Goal: Task Accomplishment & Management: Manage account settings

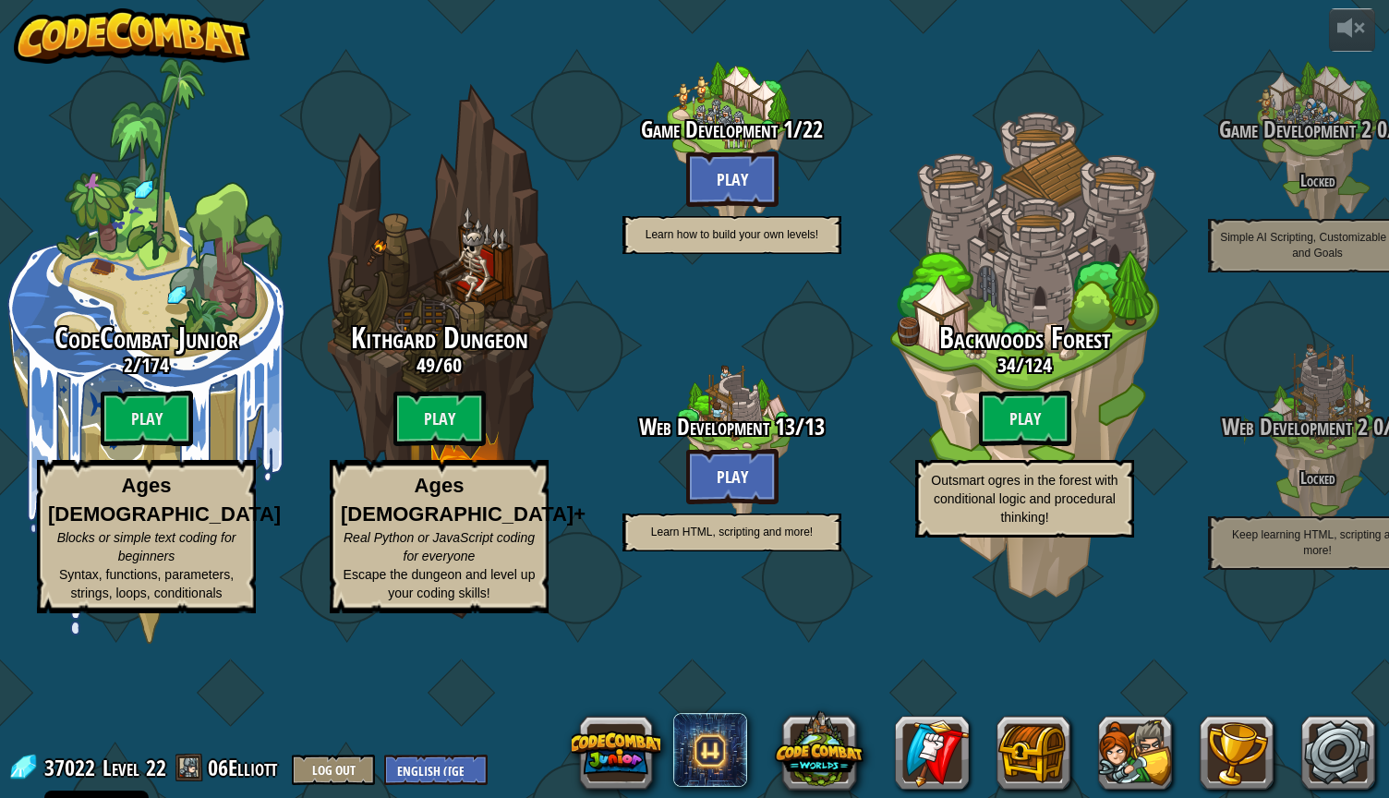
select select "en-[GEOGRAPHIC_DATA]"
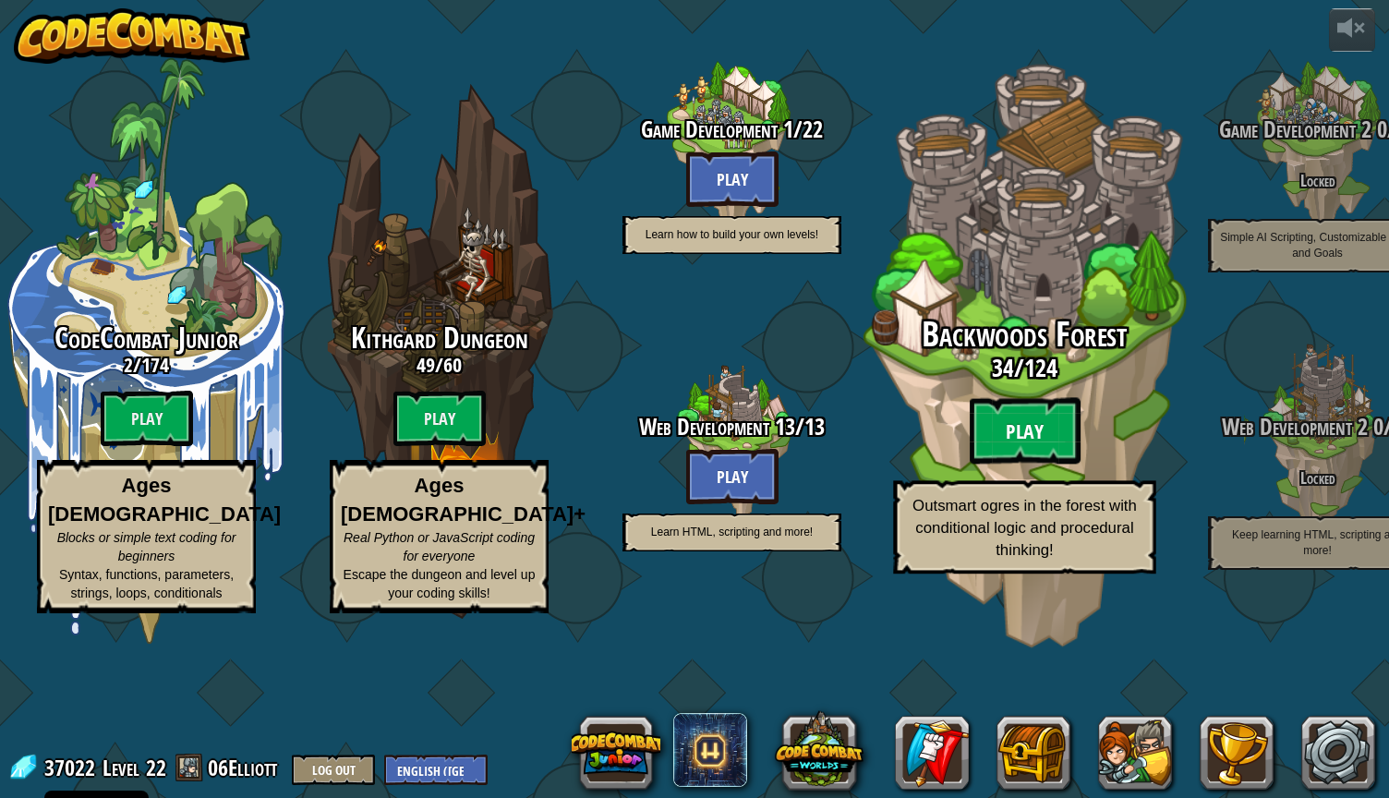
click at [1015, 465] on btn "Play" at bounding box center [1025, 431] width 111 height 66
select select "en-[GEOGRAPHIC_DATA]"
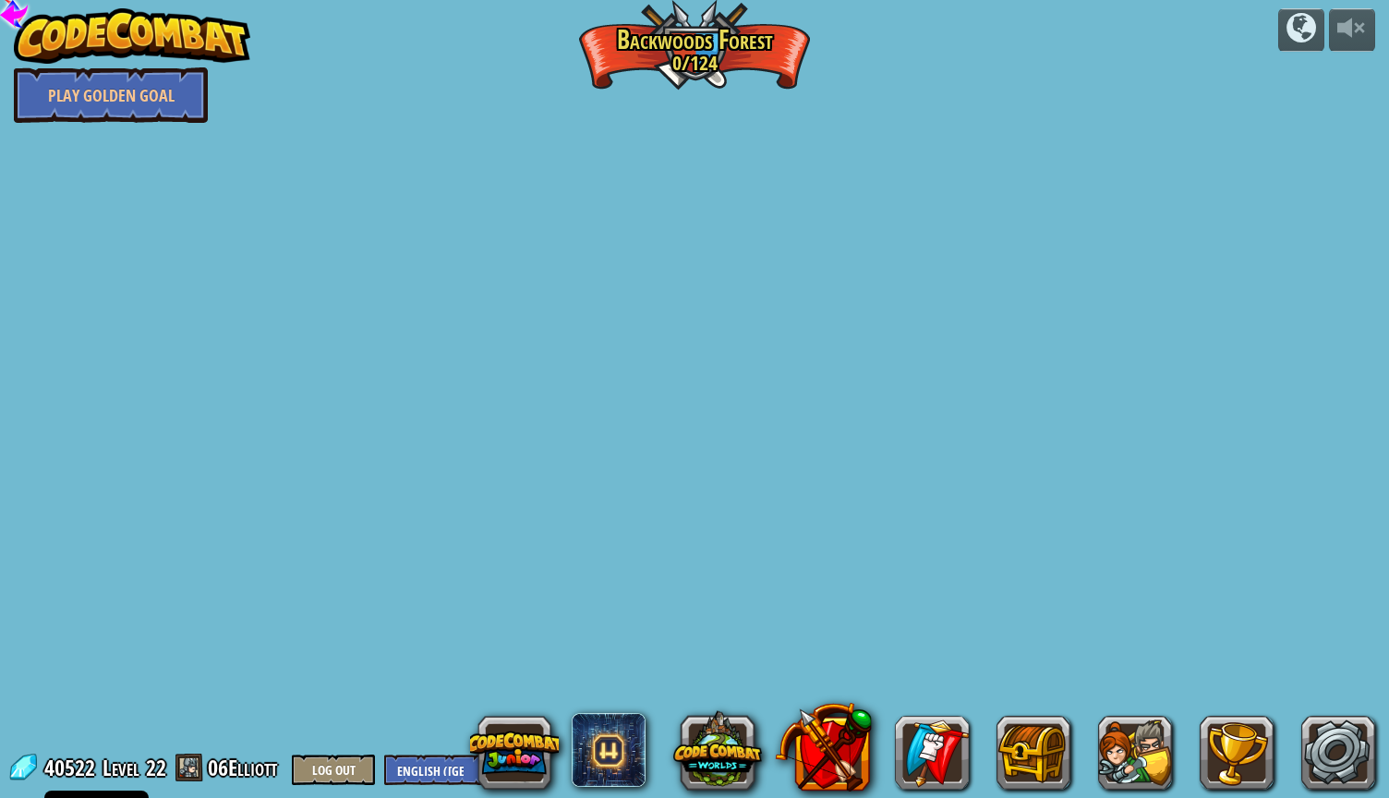
select select "en-[GEOGRAPHIC_DATA]"
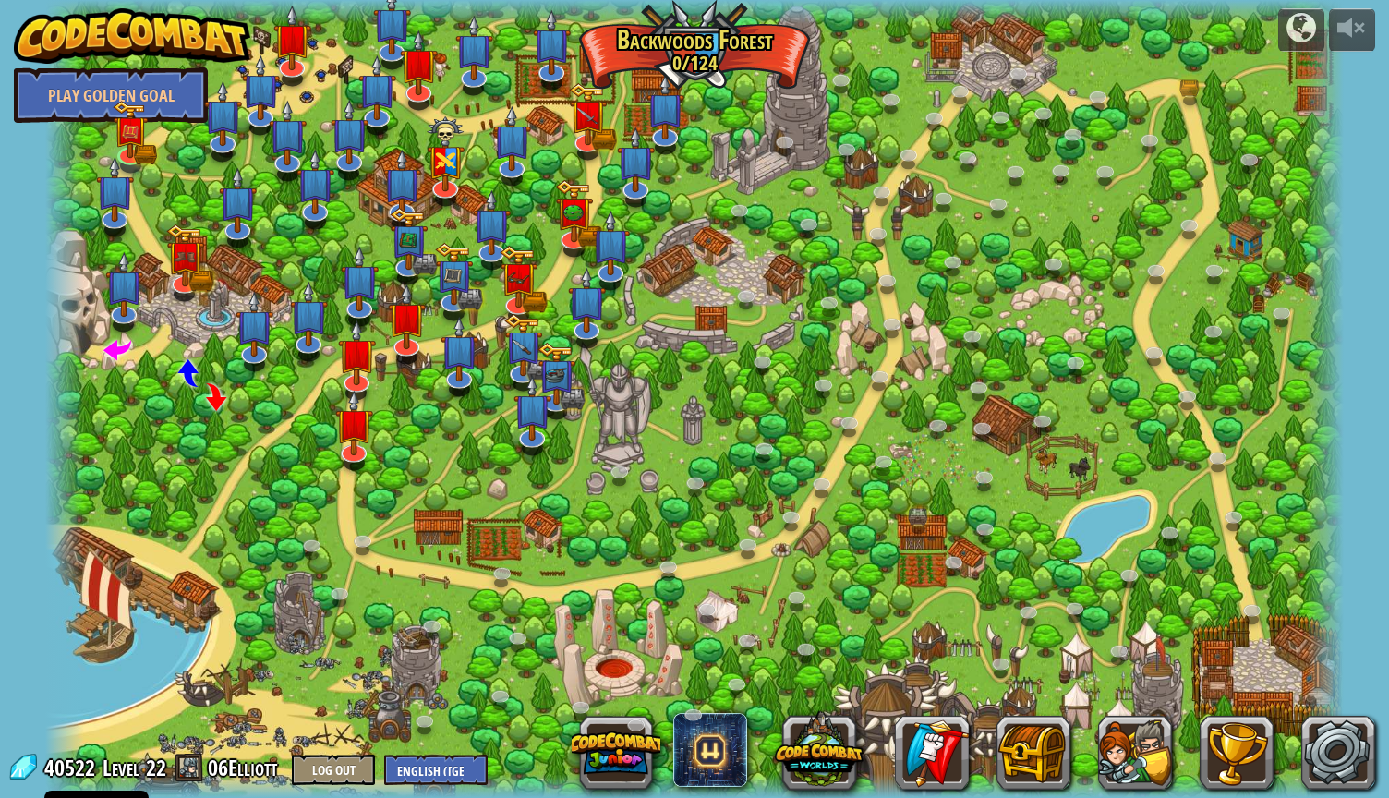
select select "en-[GEOGRAPHIC_DATA]"
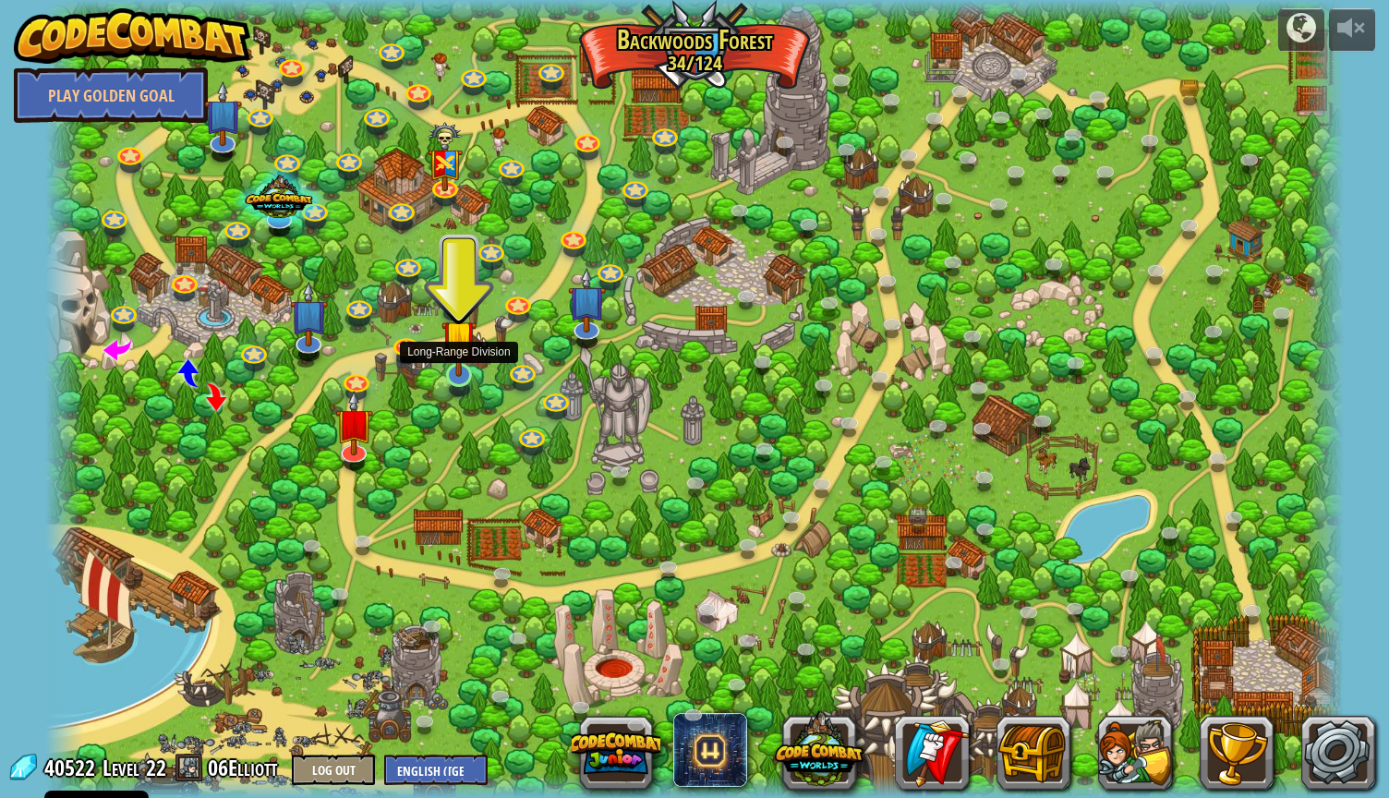
click at [458, 371] on img at bounding box center [458, 336] width 35 height 79
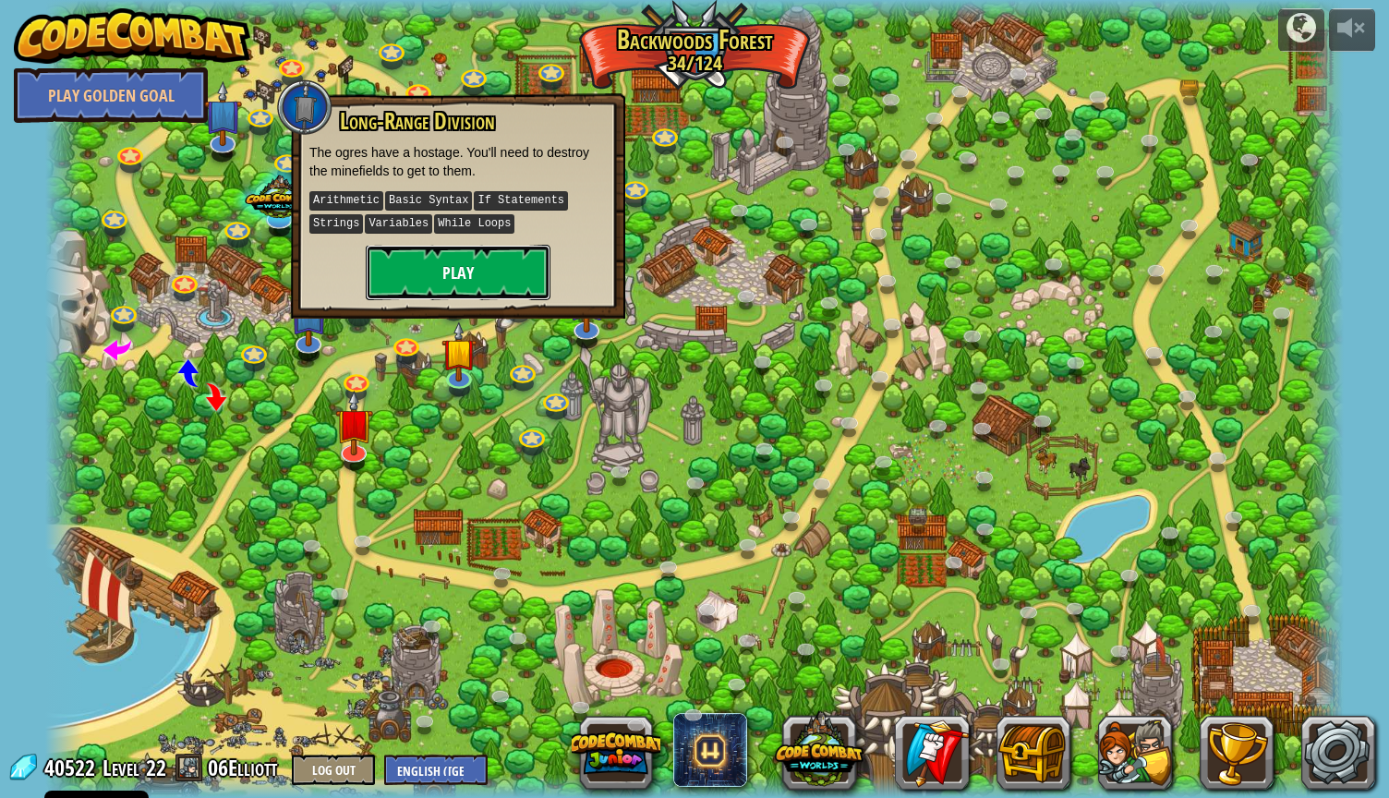
click at [480, 255] on button "Play" at bounding box center [458, 272] width 185 height 55
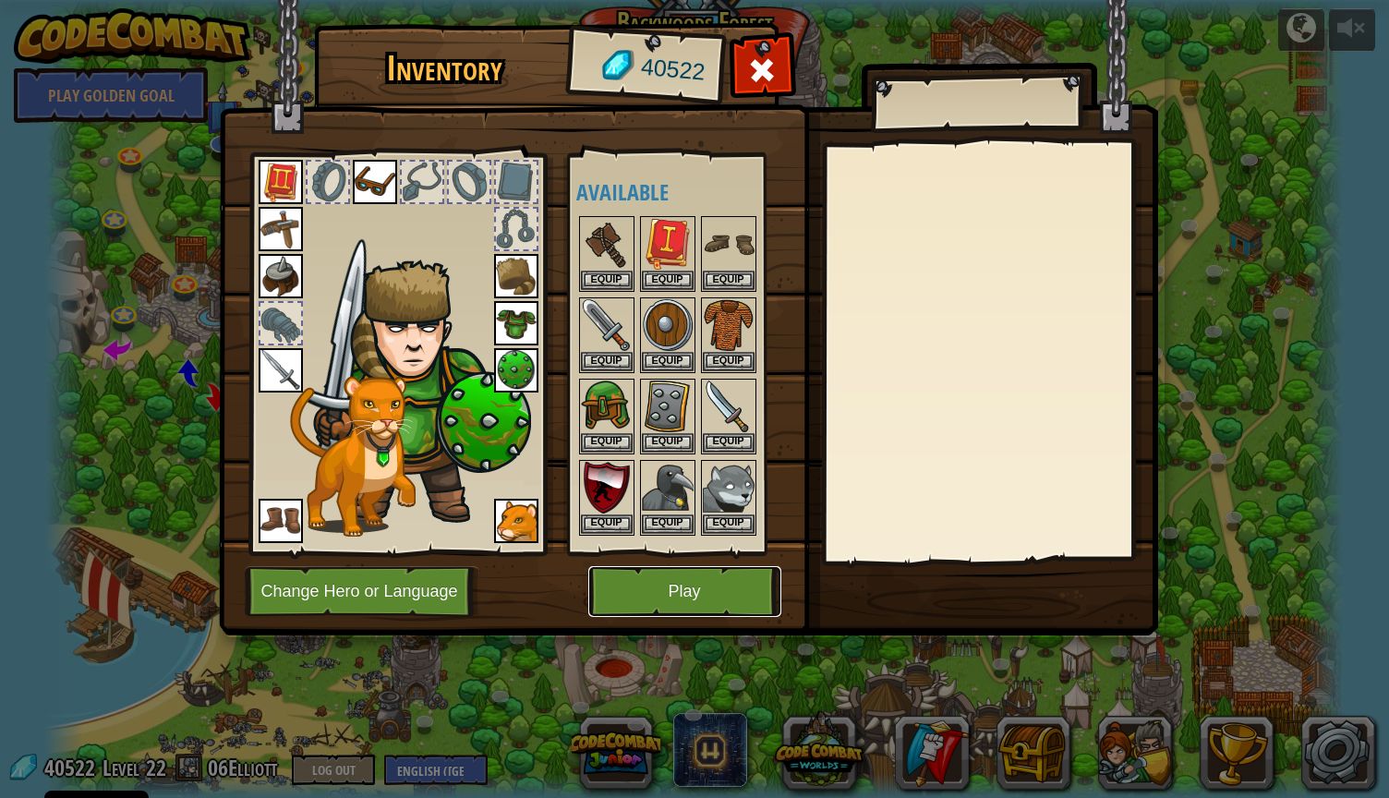
click at [650, 586] on button "Play" at bounding box center [684, 591] width 193 height 51
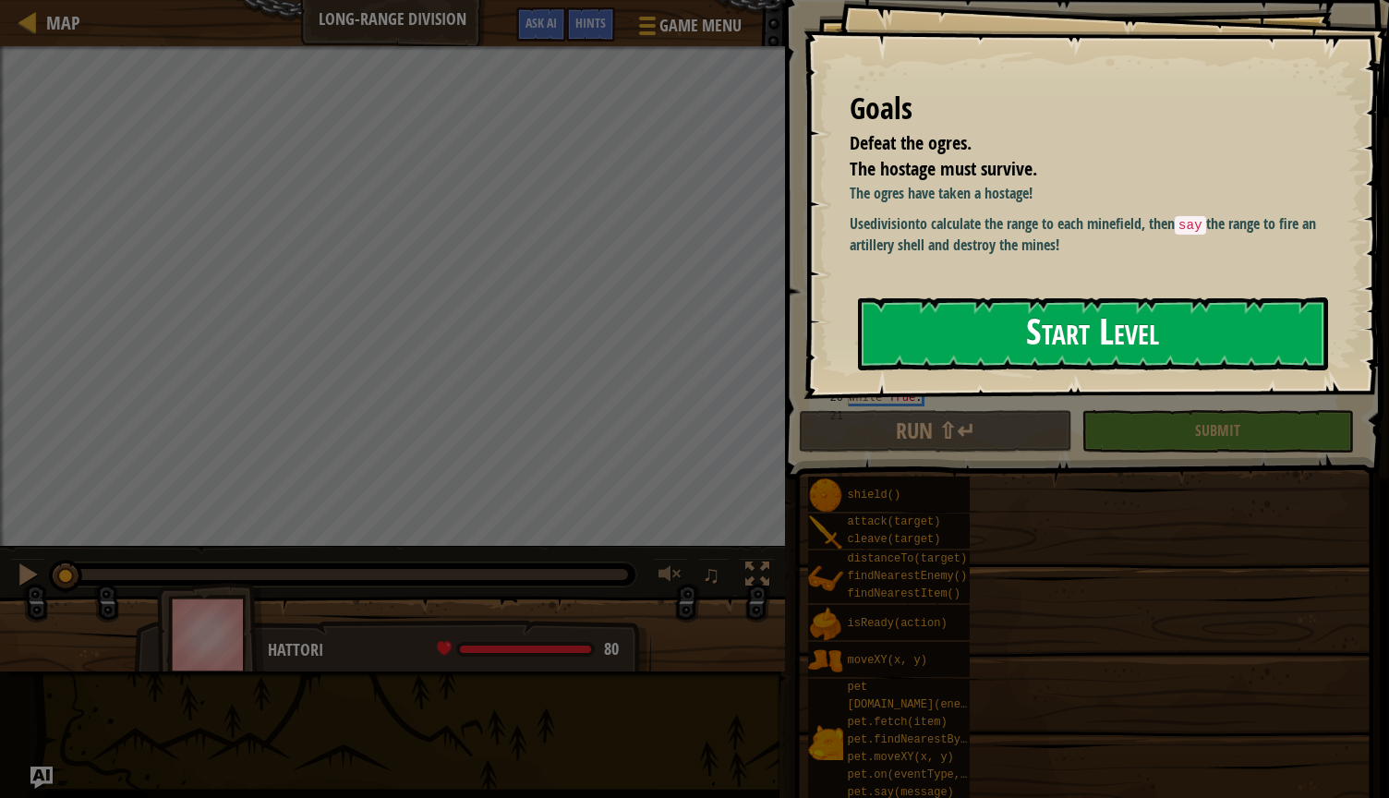
click at [928, 339] on button "Start Level" at bounding box center [1093, 333] width 470 height 73
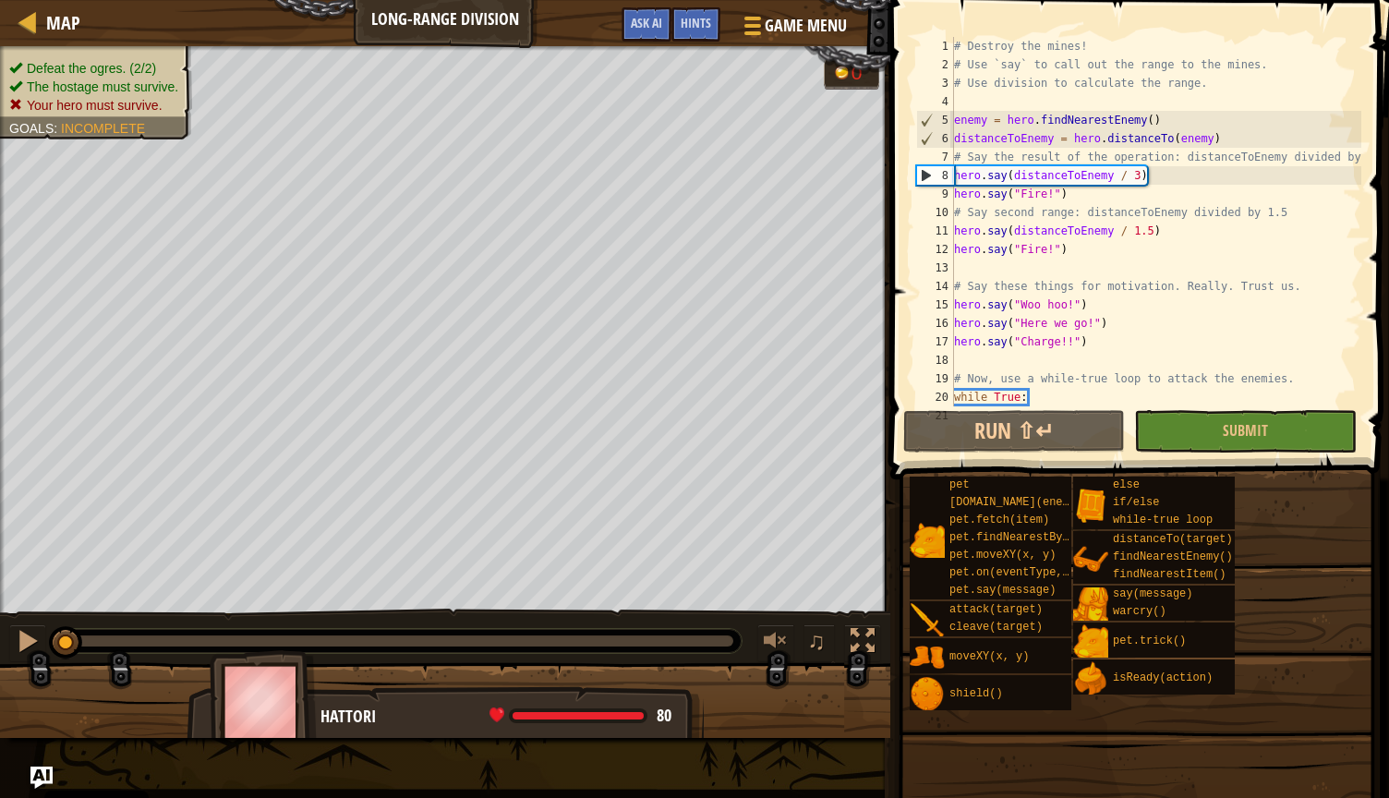
scroll to position [74, 0]
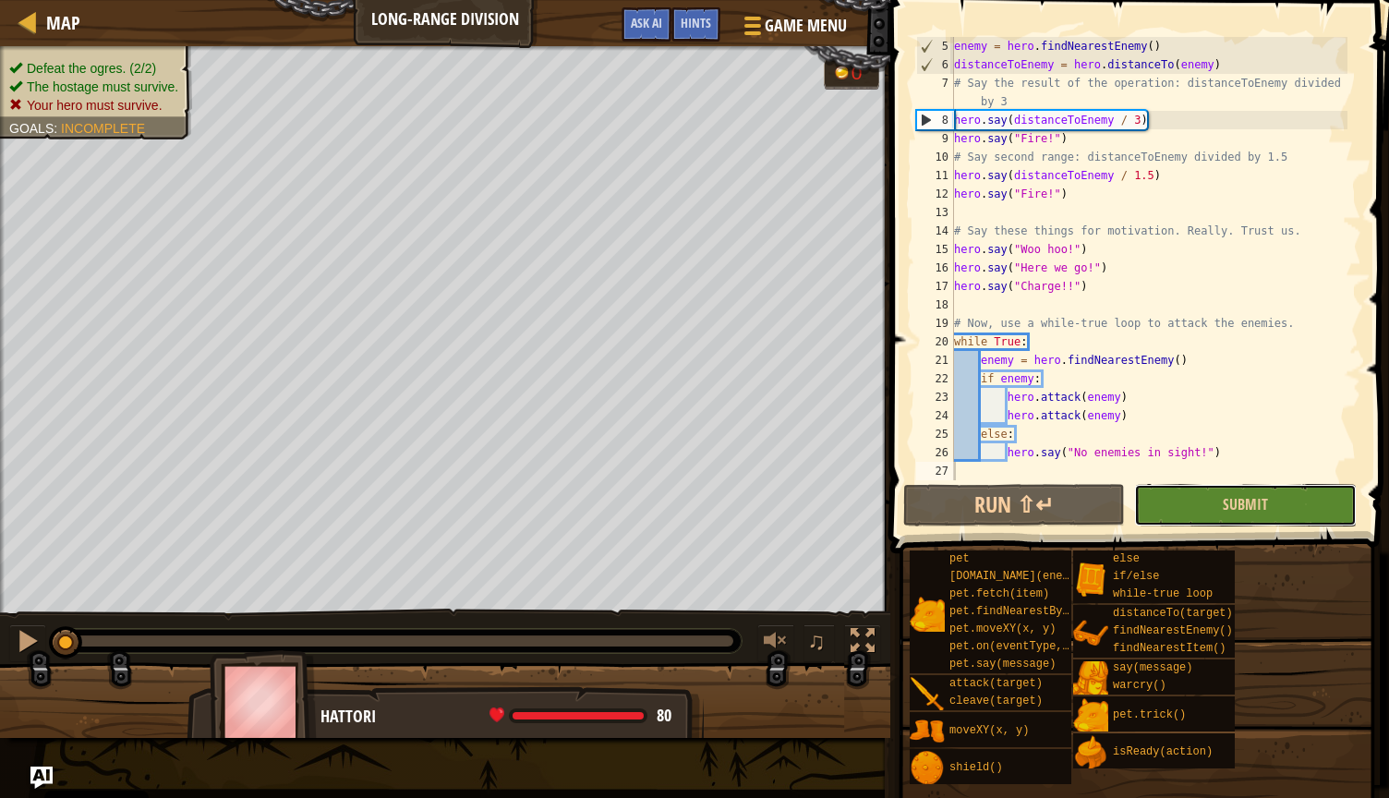
click at [1202, 510] on button "Submit" at bounding box center [1245, 505] width 222 height 42
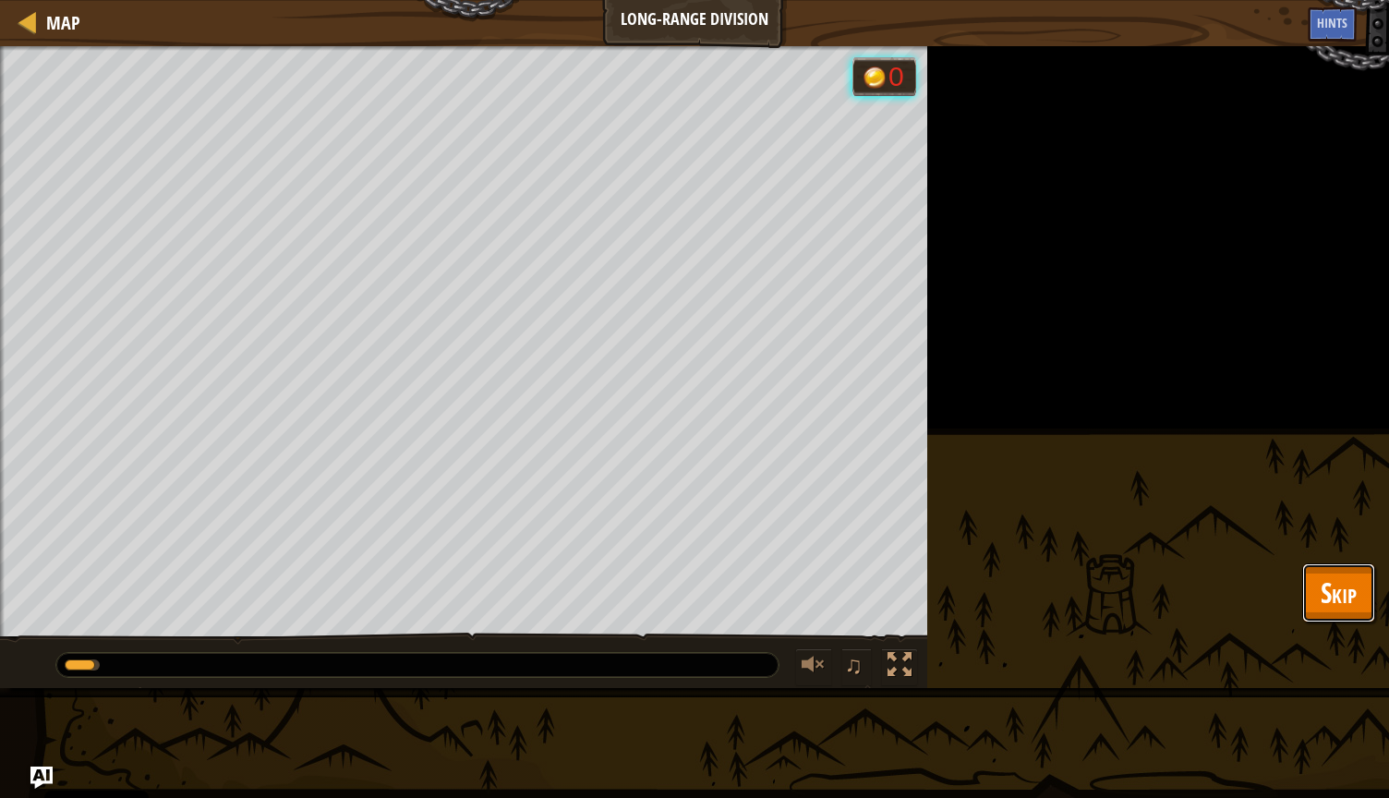
click at [1348, 584] on span "Skip" at bounding box center [1339, 593] width 36 height 38
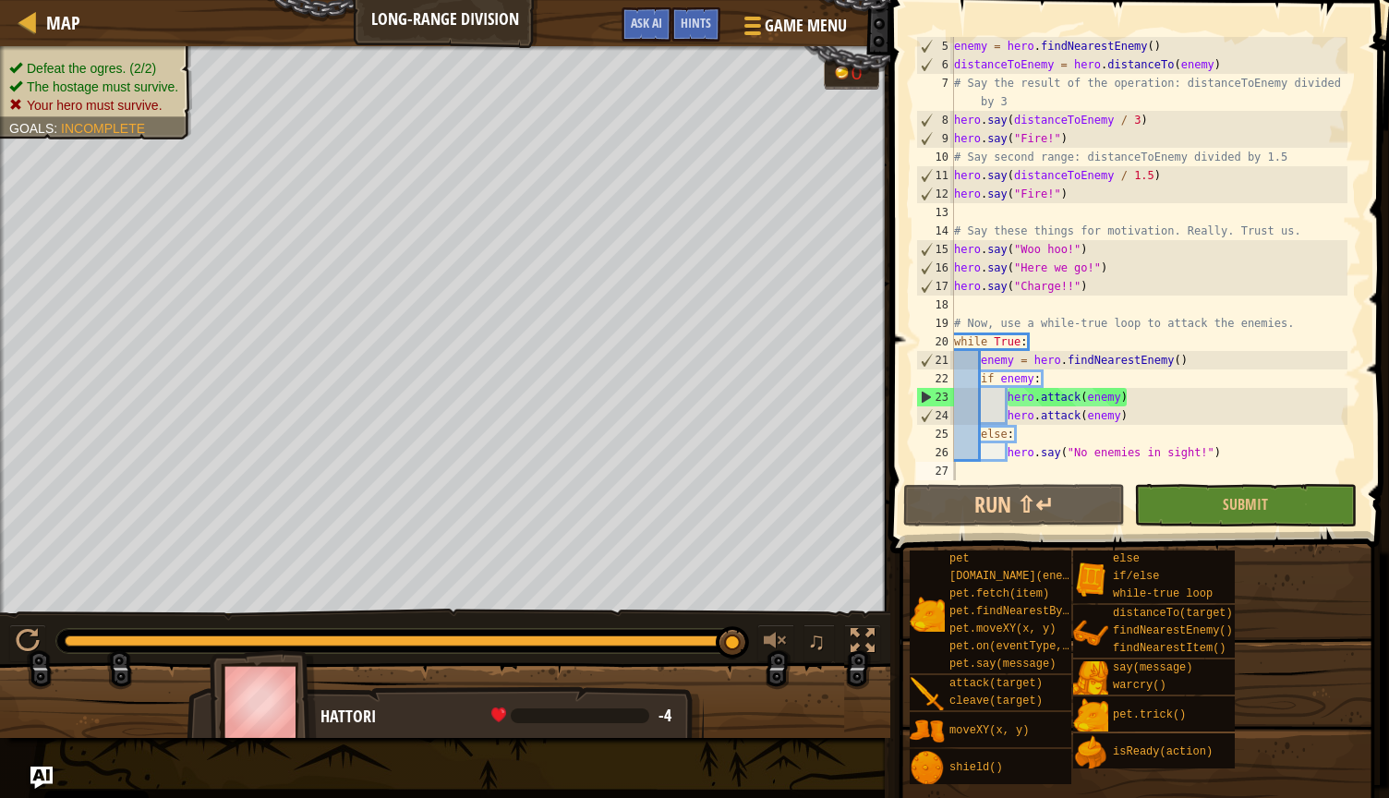
type textarea "hero.say("No enemies in sight!")"
click at [1128, 449] on div "enemy = hero . findNearestEnemy ( ) distanceToEnemy = hero . distanceTo ( enemy…" at bounding box center [1148, 277] width 397 height 480
click at [1224, 461] on div "enemy = hero . findNearestEnemy ( ) distanceToEnemy = hero . distanceTo ( enemy…" at bounding box center [1148, 277] width 397 height 480
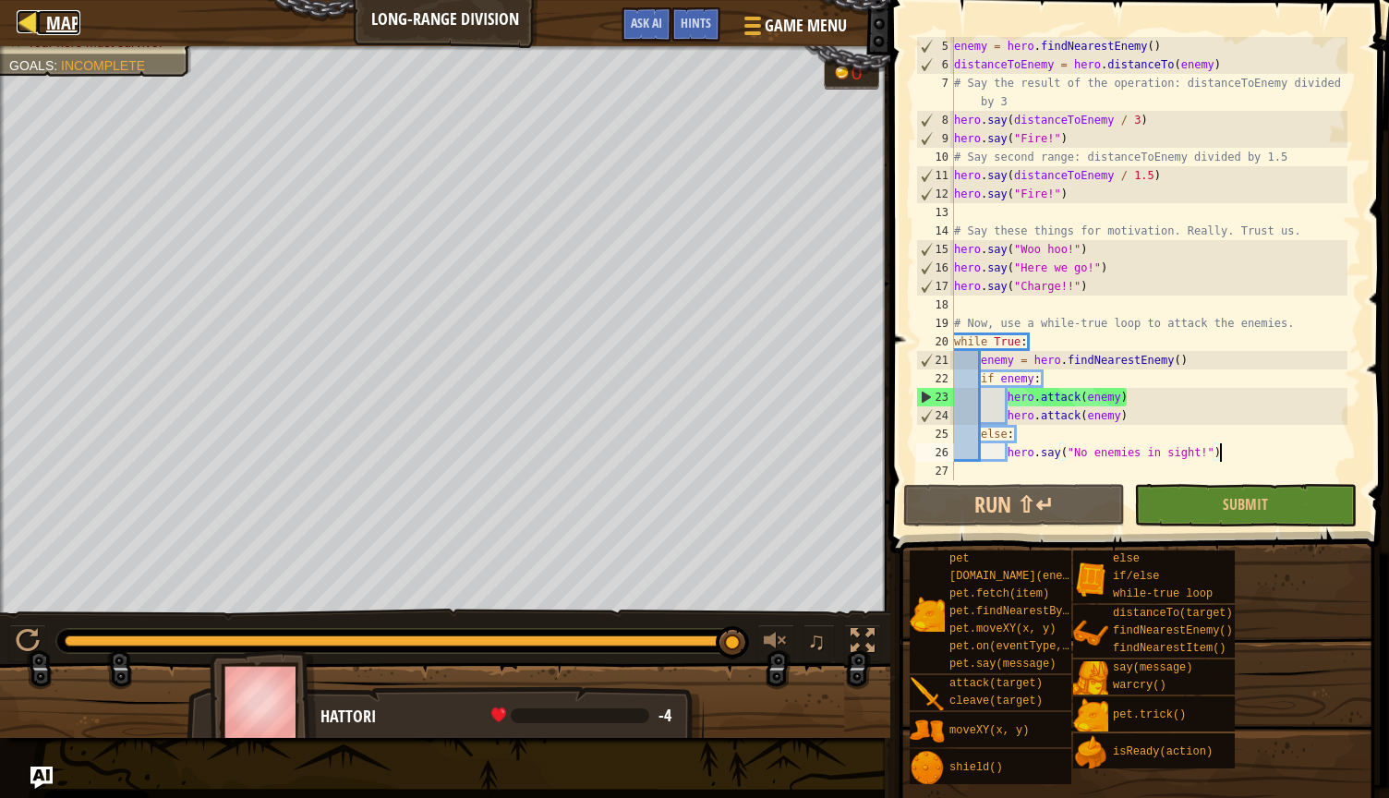
click at [51, 21] on span "Map" at bounding box center [63, 22] width 34 height 25
select select "en-[GEOGRAPHIC_DATA]"
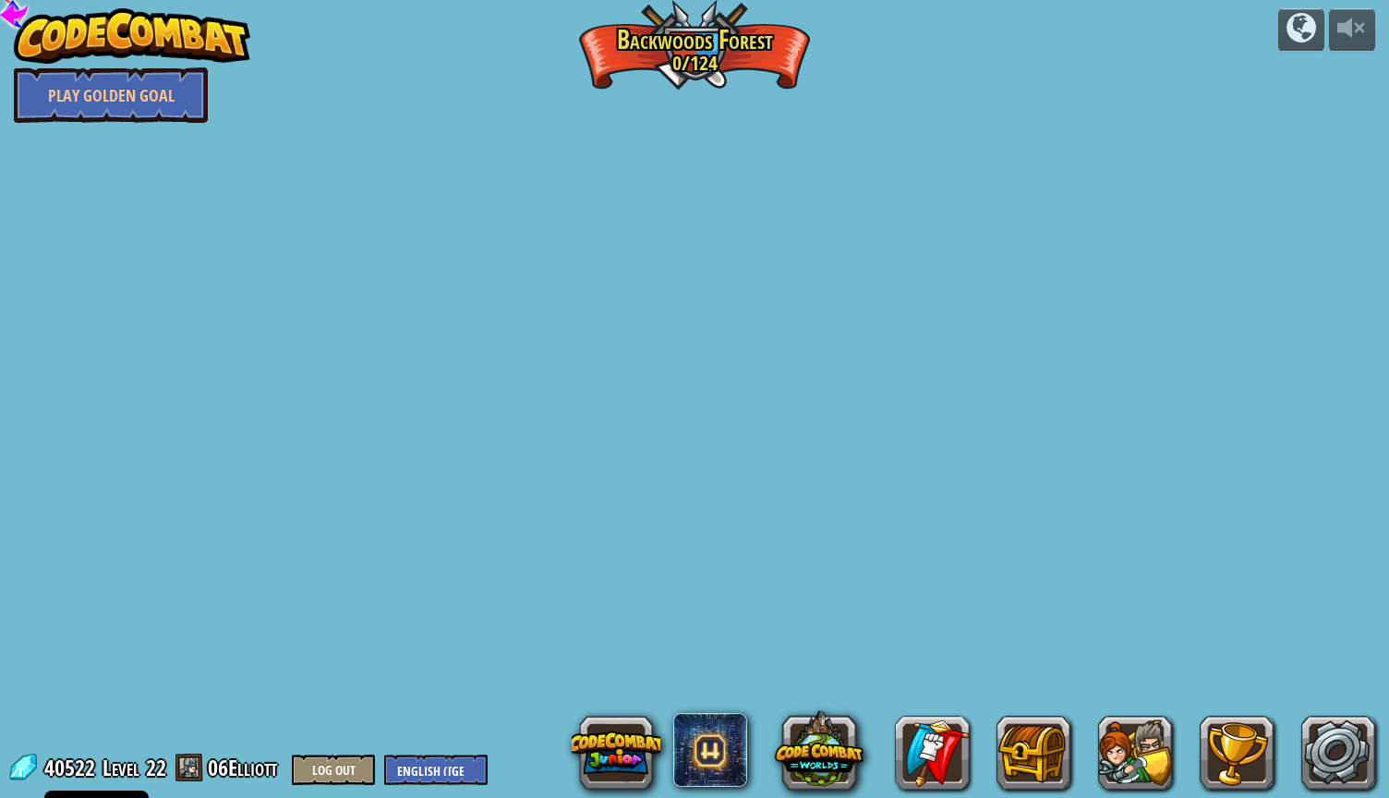
select select "en-[GEOGRAPHIC_DATA]"
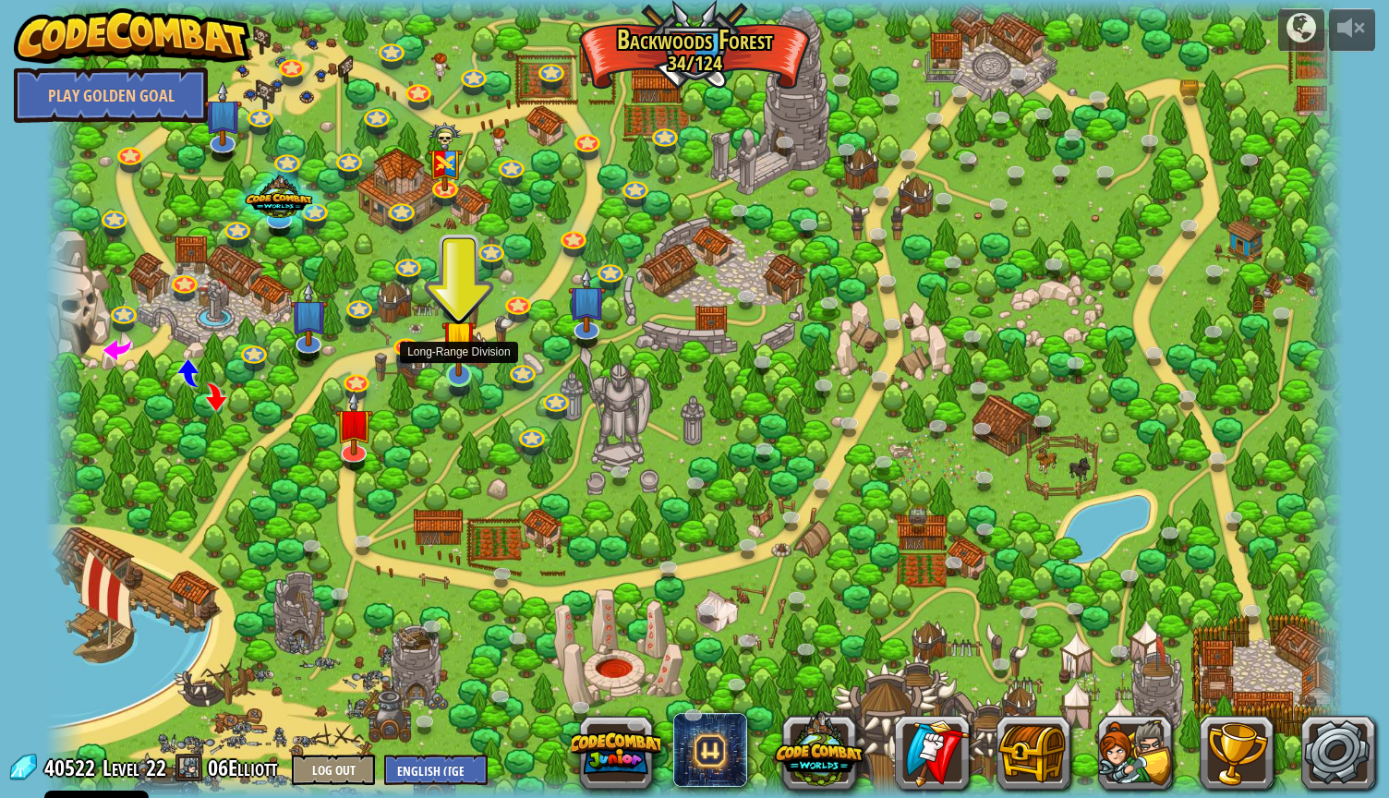
click at [452, 374] on img at bounding box center [458, 336] width 35 height 79
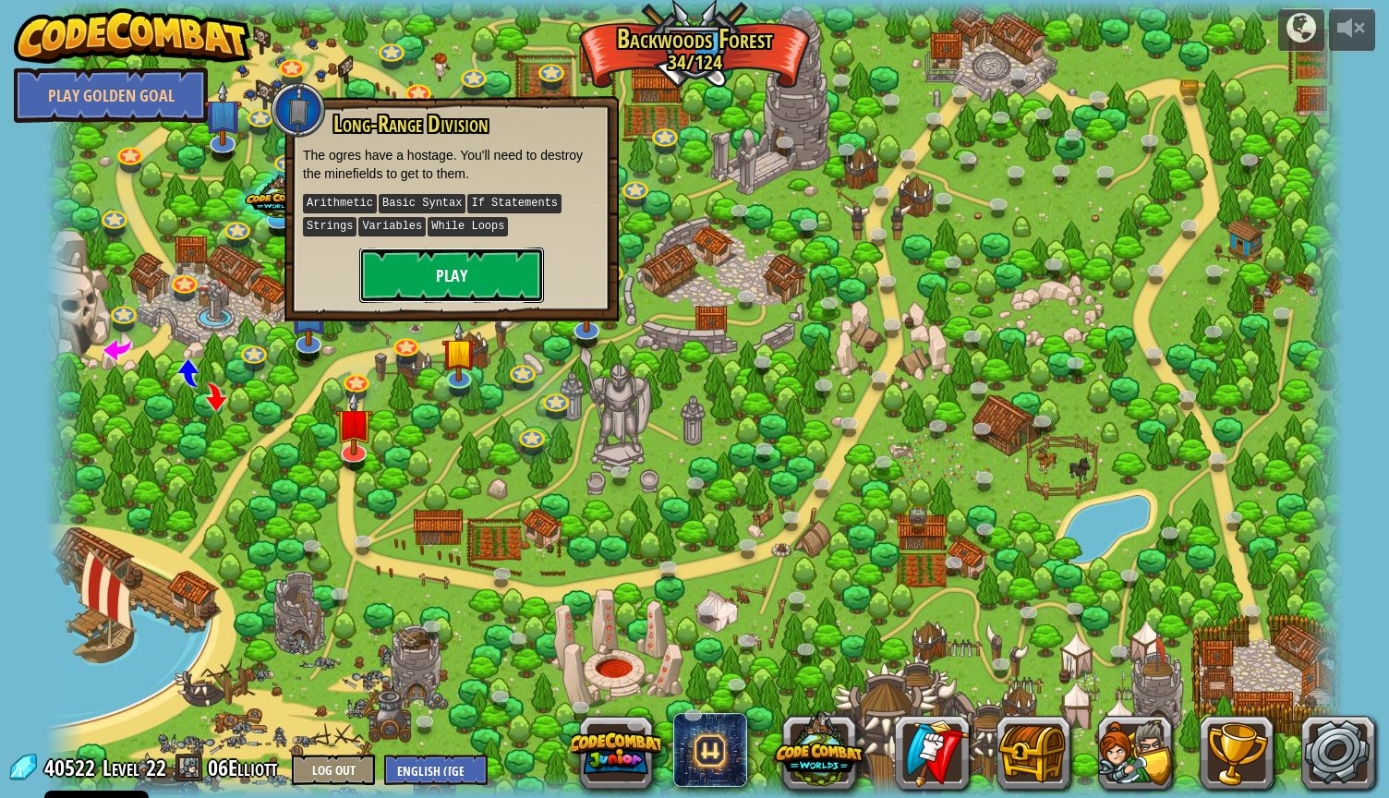
click at [465, 272] on button "Play" at bounding box center [451, 275] width 185 height 55
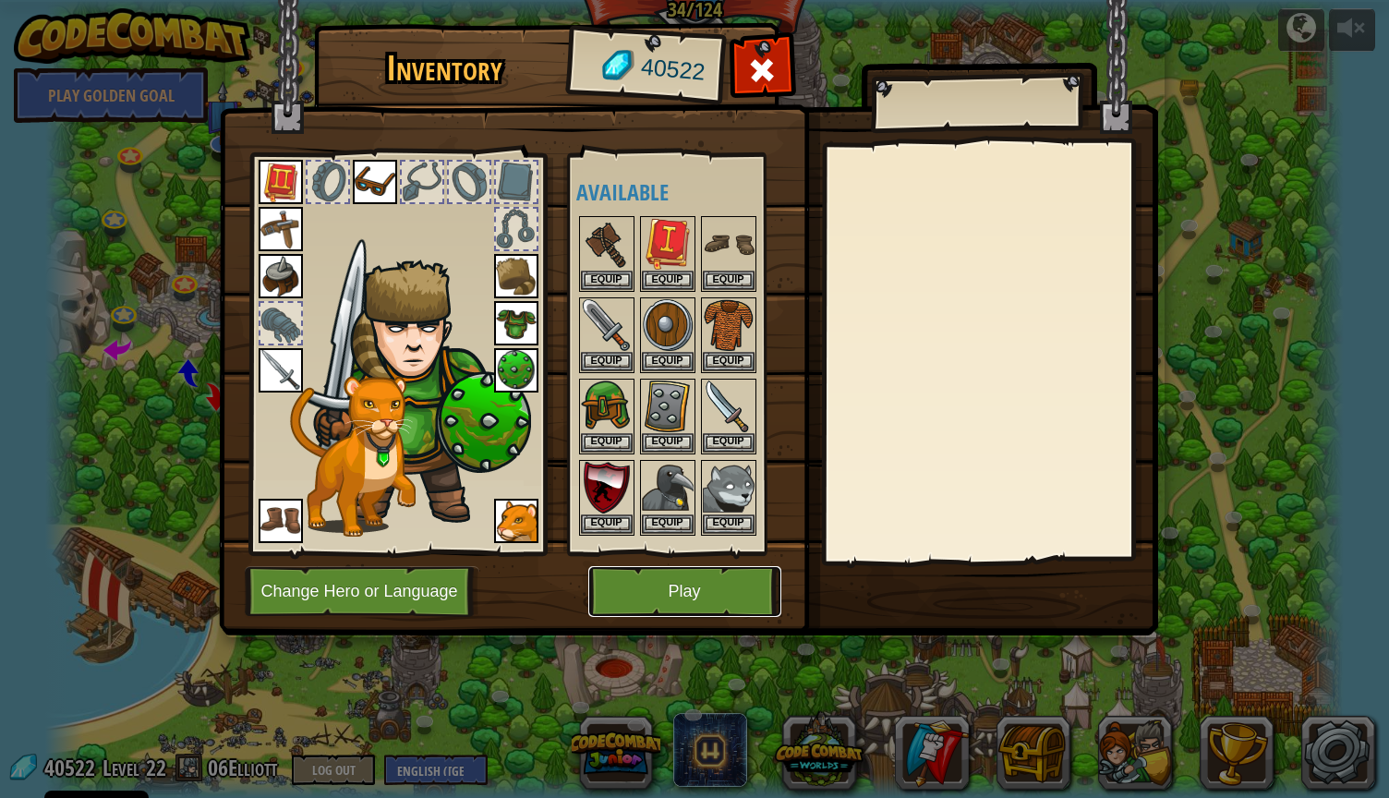
click at [752, 587] on button "Play" at bounding box center [684, 591] width 193 height 51
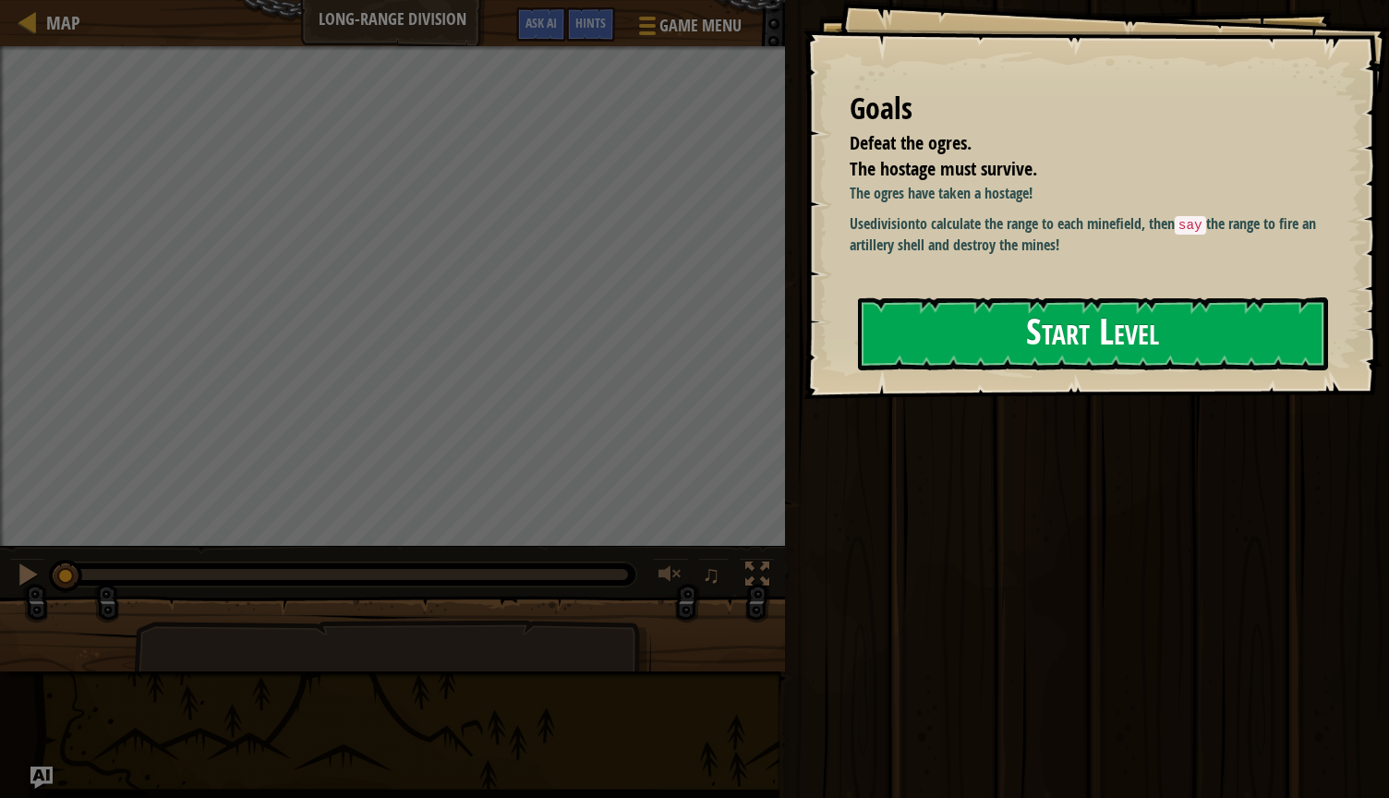
click at [922, 351] on button "Start Level" at bounding box center [1093, 333] width 470 height 73
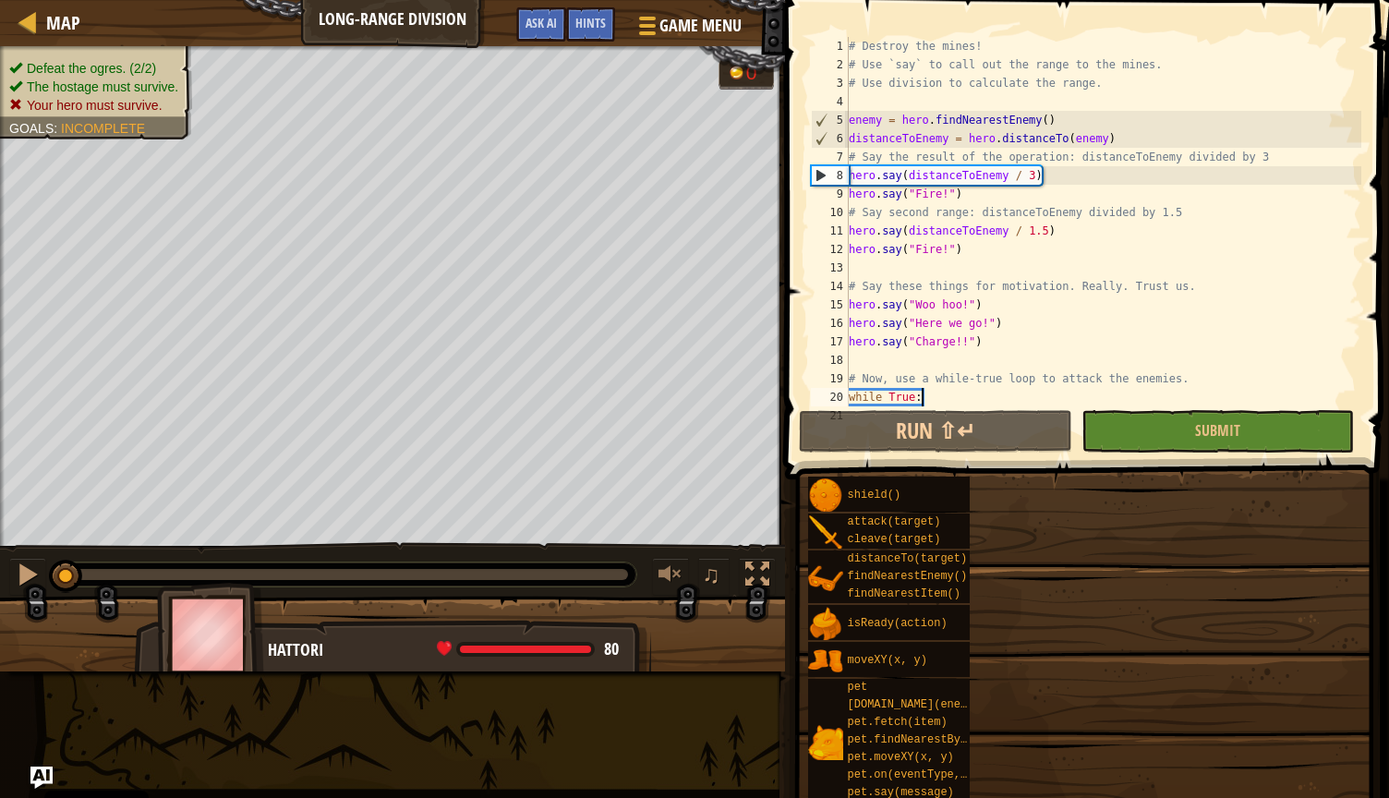
click at [951, 395] on div "# Destroy the mines! # Use `say` to call out the range to the mines. # Use divi…" at bounding box center [1103, 240] width 516 height 406
type textarea "while True:"
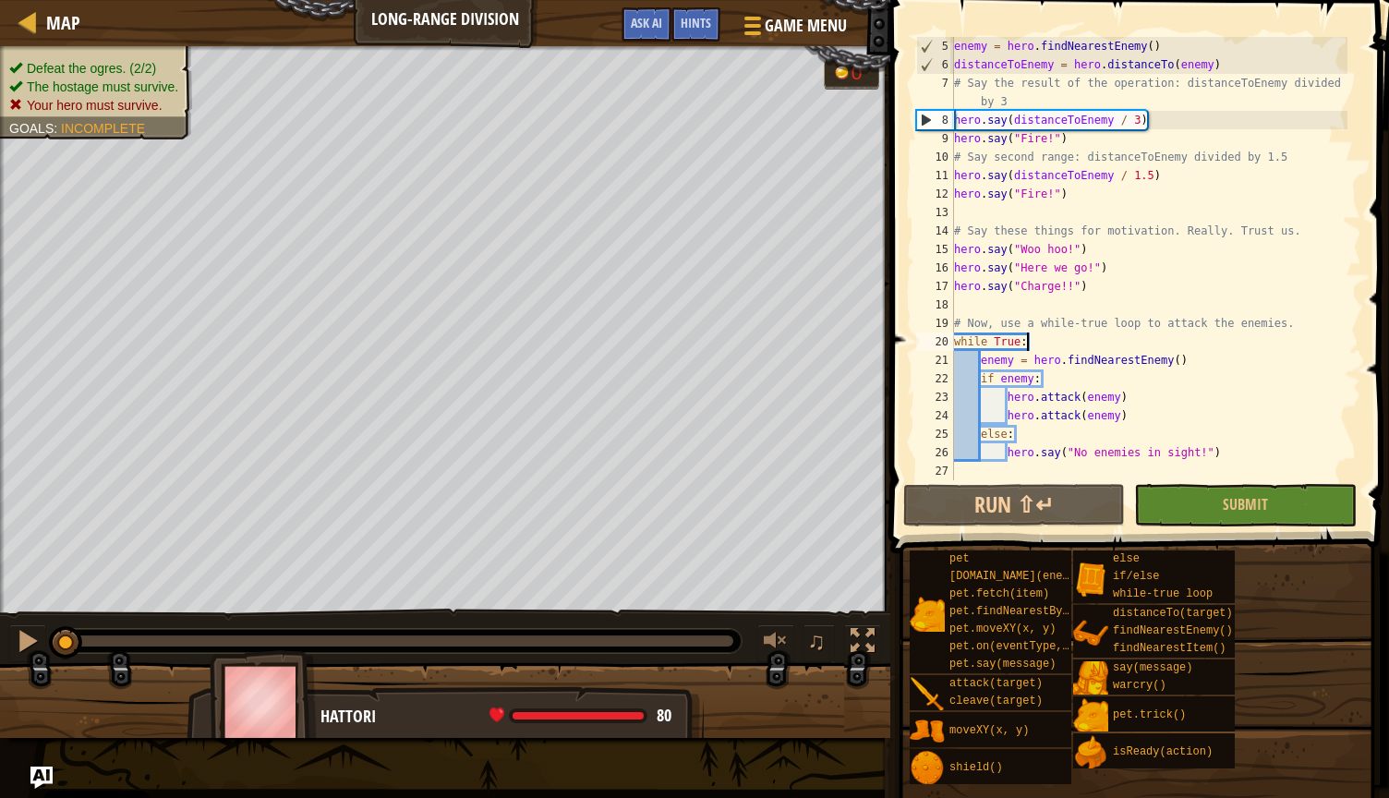
scroll to position [74, 0]
click at [1228, 463] on div "enemy = hero . findNearestEnemy ( ) distanceToEnemy = hero . distanceTo ( enemy…" at bounding box center [1148, 277] width 397 height 480
click at [690, 31] on div "Hints" at bounding box center [695, 24] width 49 height 34
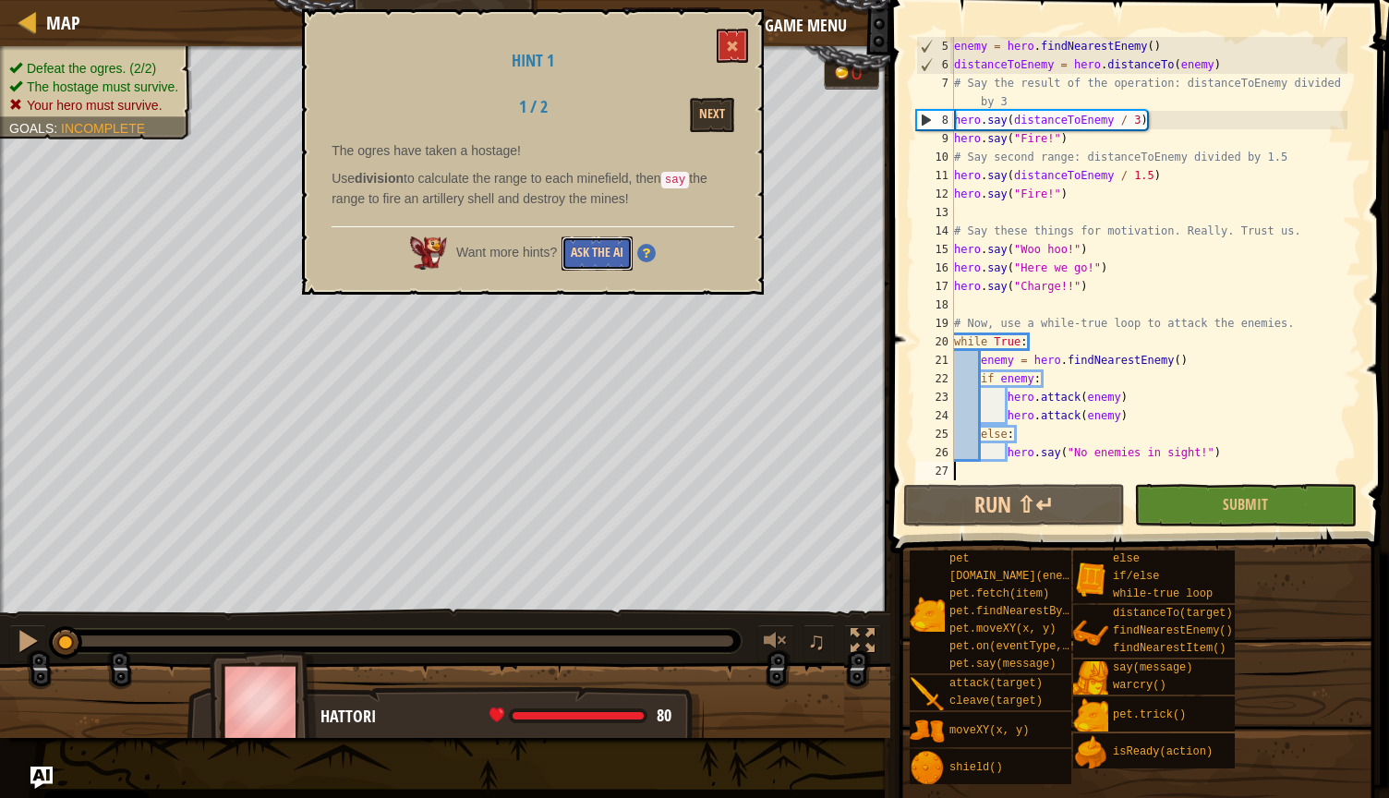
click at [585, 262] on button "Ask the AI" at bounding box center [597, 253] width 71 height 34
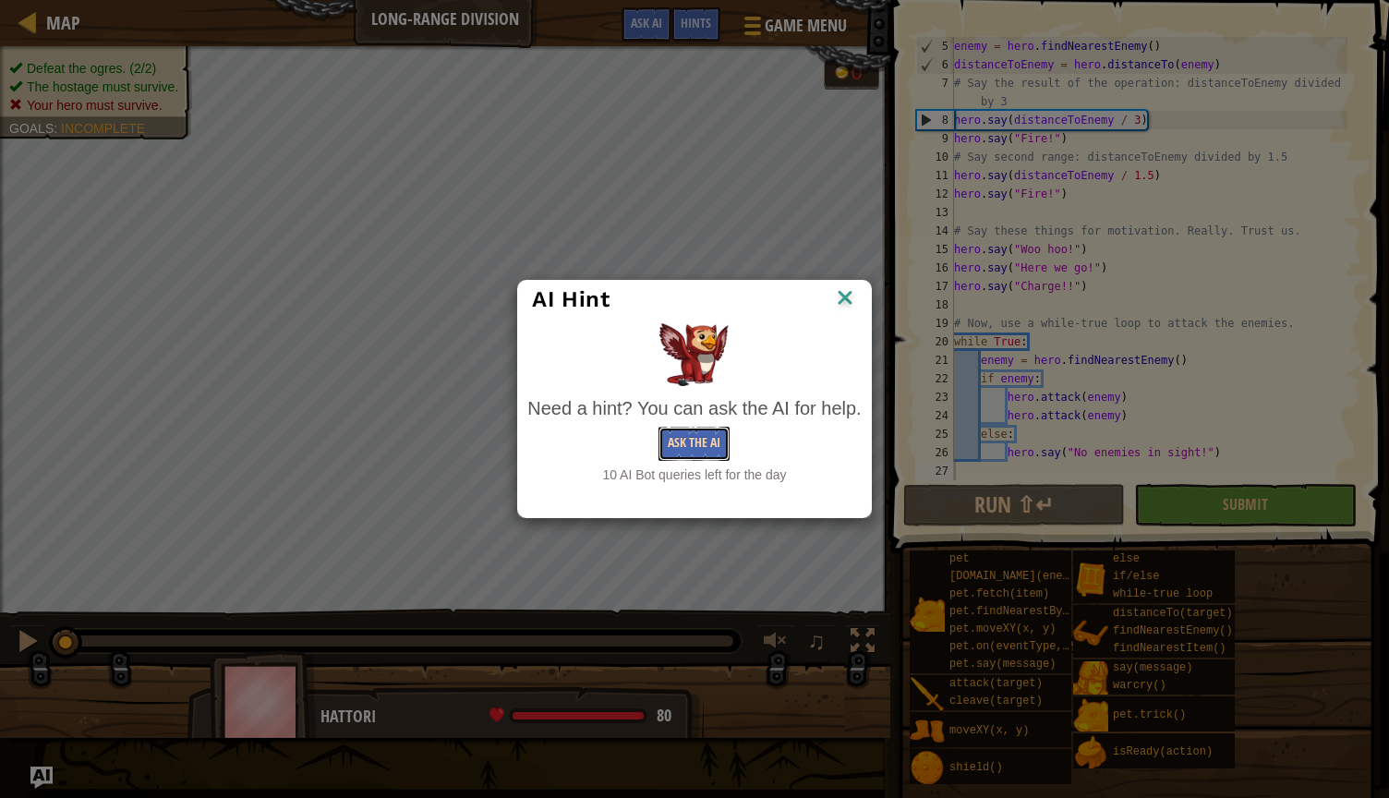
click at [683, 444] on button "Ask the AI" at bounding box center [693, 444] width 71 height 34
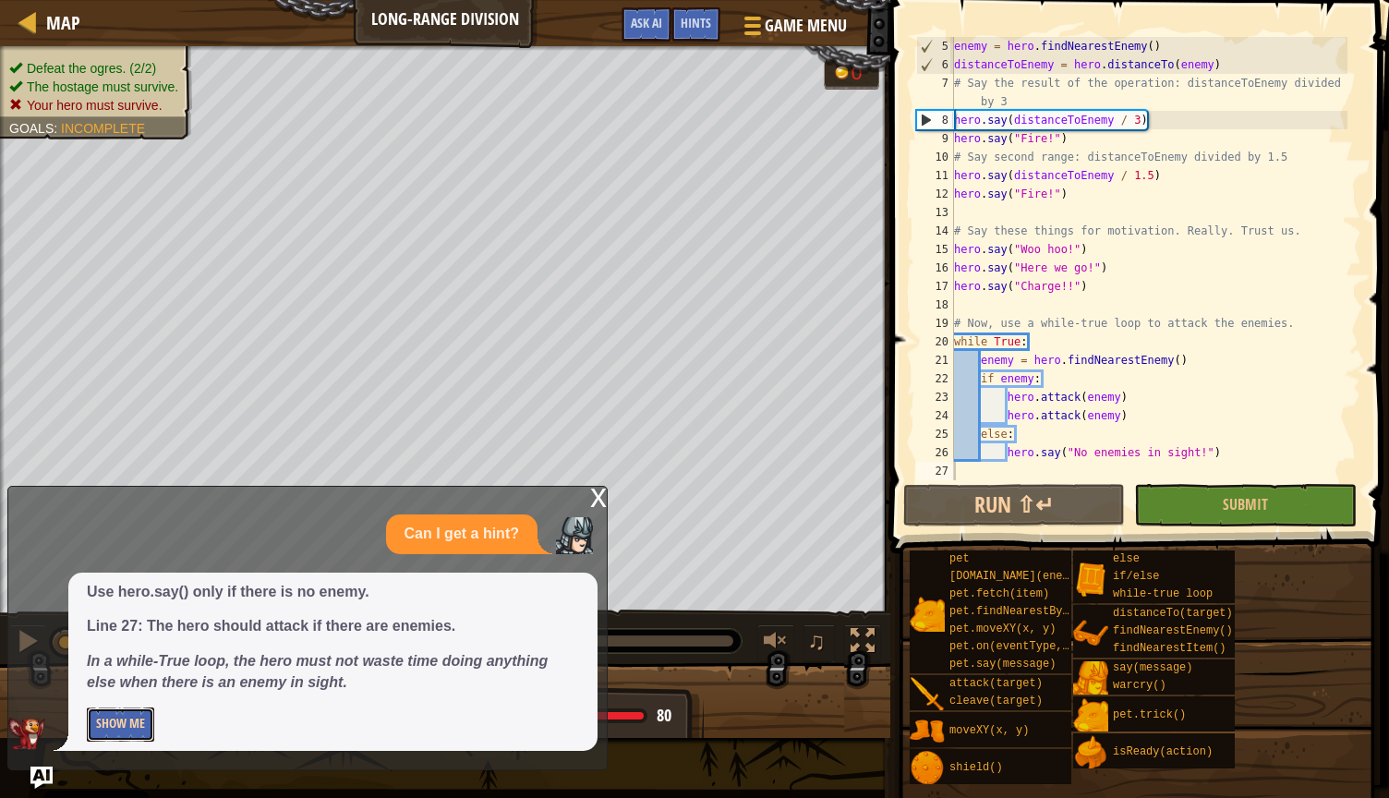
click at [132, 719] on button "Show Me" at bounding box center [120, 724] width 67 height 34
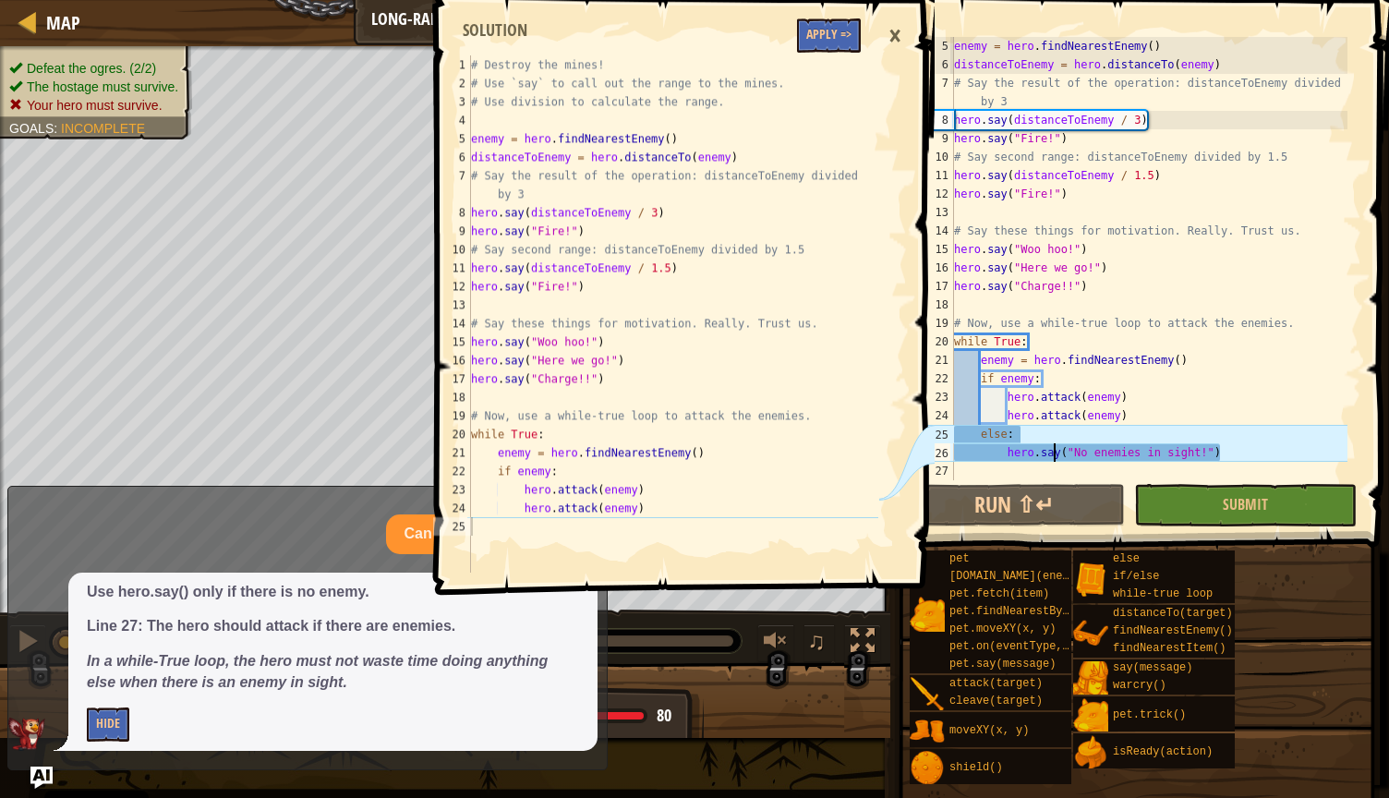
click at [1052, 453] on div "enemy = hero . findNearestEnemy ( ) distanceToEnemy = hero . distanceTo ( enemy…" at bounding box center [1148, 277] width 397 height 480
click at [1187, 439] on div "enemy = hero . findNearestEnemy ( ) distanceToEnemy = hero . distanceTo ( enemy…" at bounding box center [1148, 277] width 397 height 480
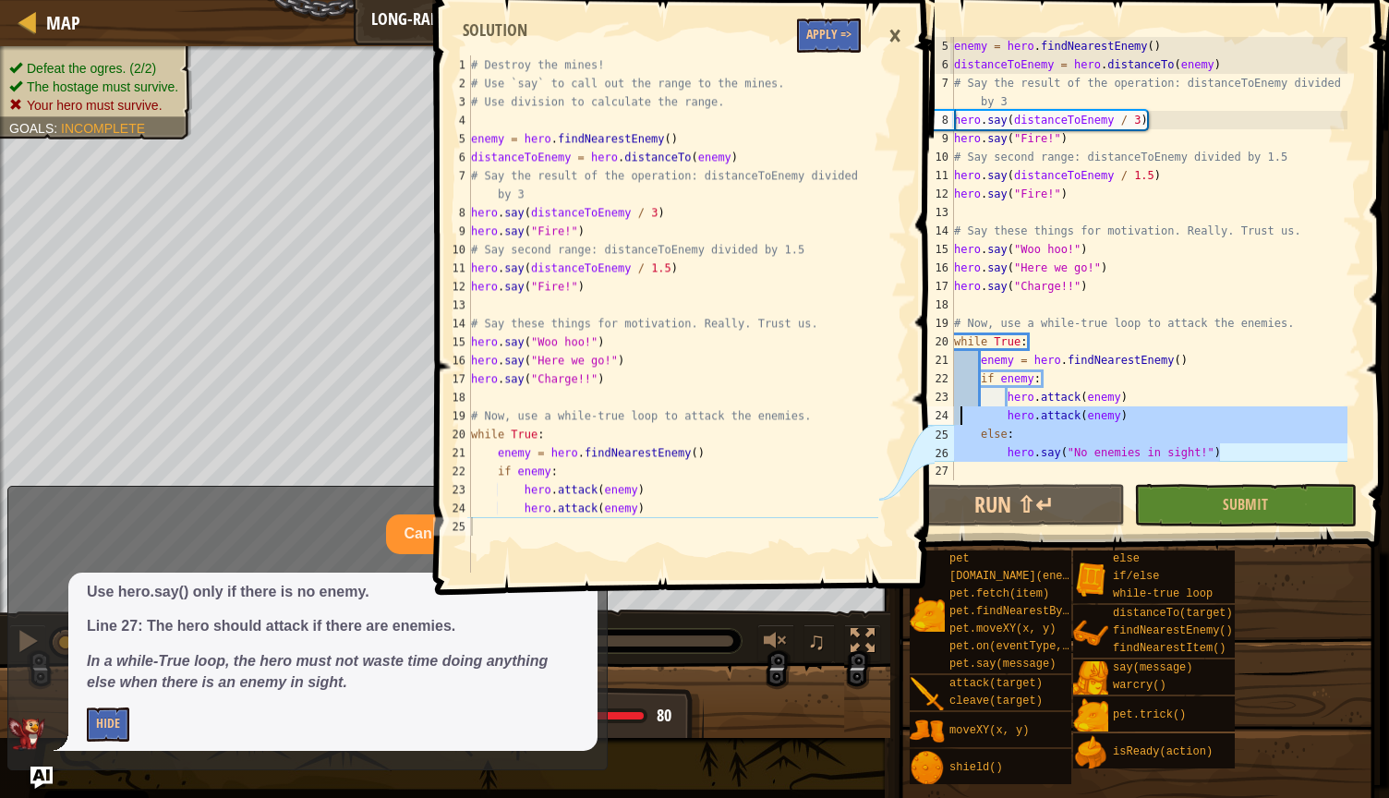
drag, startPoint x: 1225, startPoint y: 444, endPoint x: 972, endPoint y: 421, distance: 253.2
click at [972, 421] on div "enemy = hero . findNearestEnemy ( ) distanceToEnemy = hero . distanceTo ( enemy…" at bounding box center [1148, 277] width 397 height 480
click at [978, 428] on div "enemy = hero . findNearestEnemy ( ) distanceToEnemy = hero . distanceTo ( enemy…" at bounding box center [1148, 277] width 397 height 480
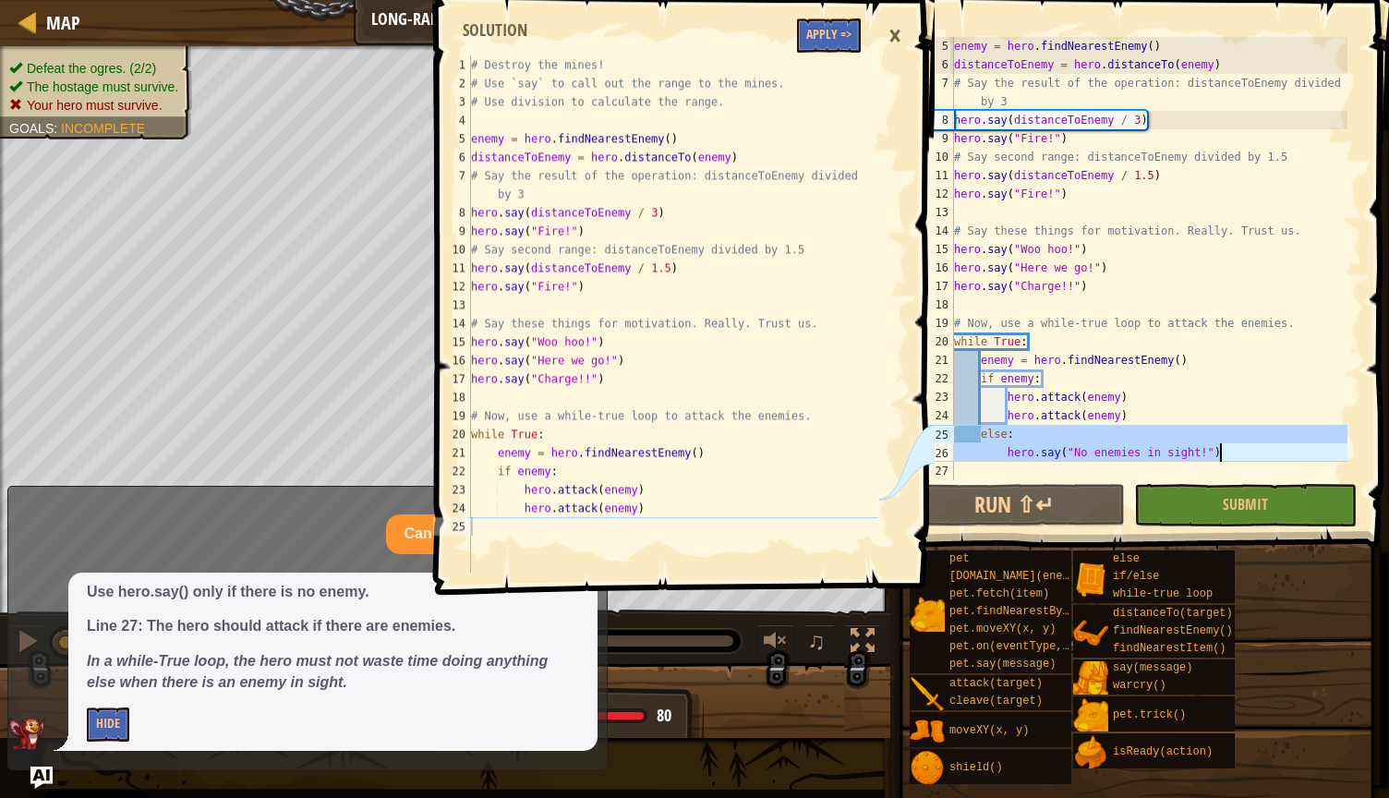
drag, startPoint x: 978, startPoint y: 429, endPoint x: 1238, endPoint y: 457, distance: 261.9
click at [1238, 457] on div "enemy = hero . findNearestEnemy ( ) distanceToEnemy = hero . distanceTo ( enemy…" at bounding box center [1148, 277] width 397 height 480
type textarea "else: hero.say("No enemies in sight!")"
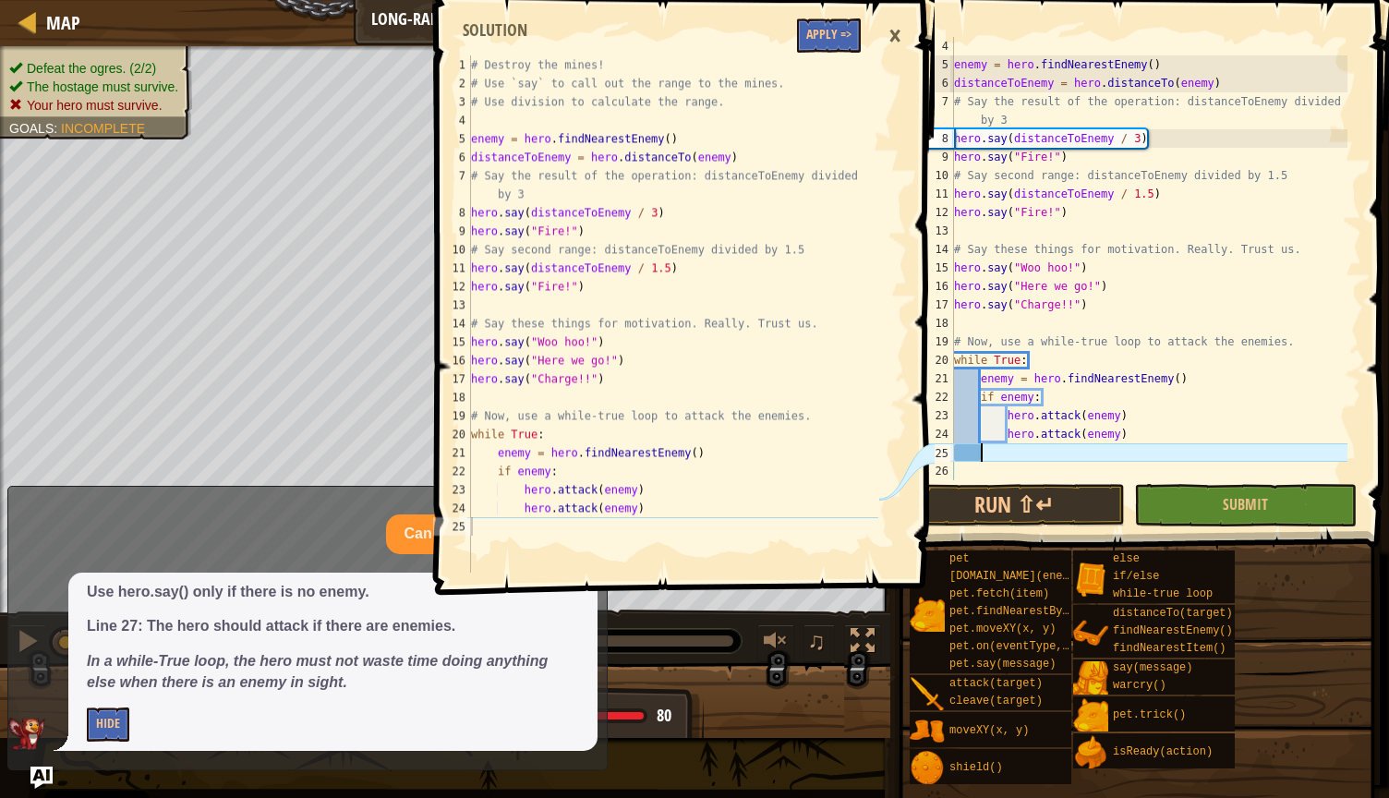
scroll to position [55, 0]
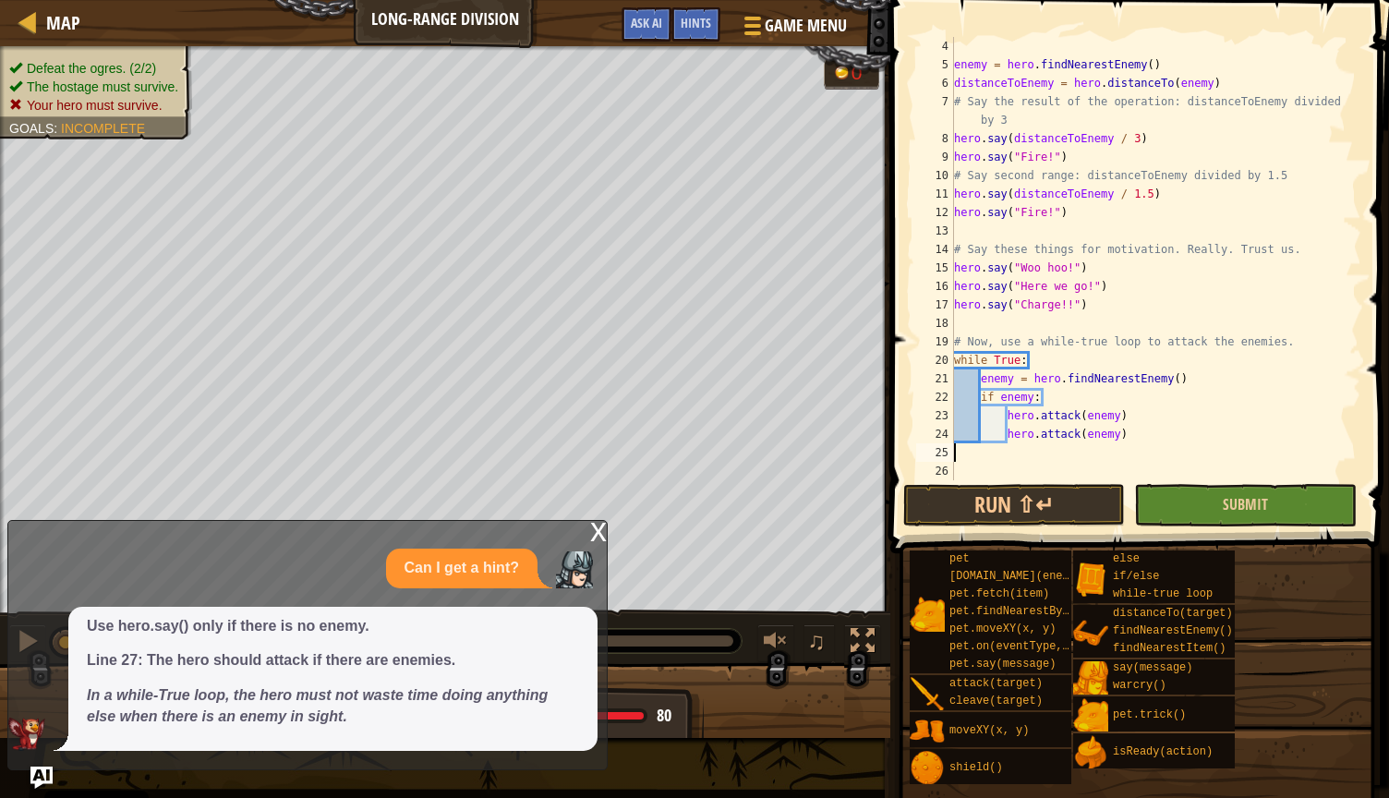
type textarea "hero.attack(enemy)"
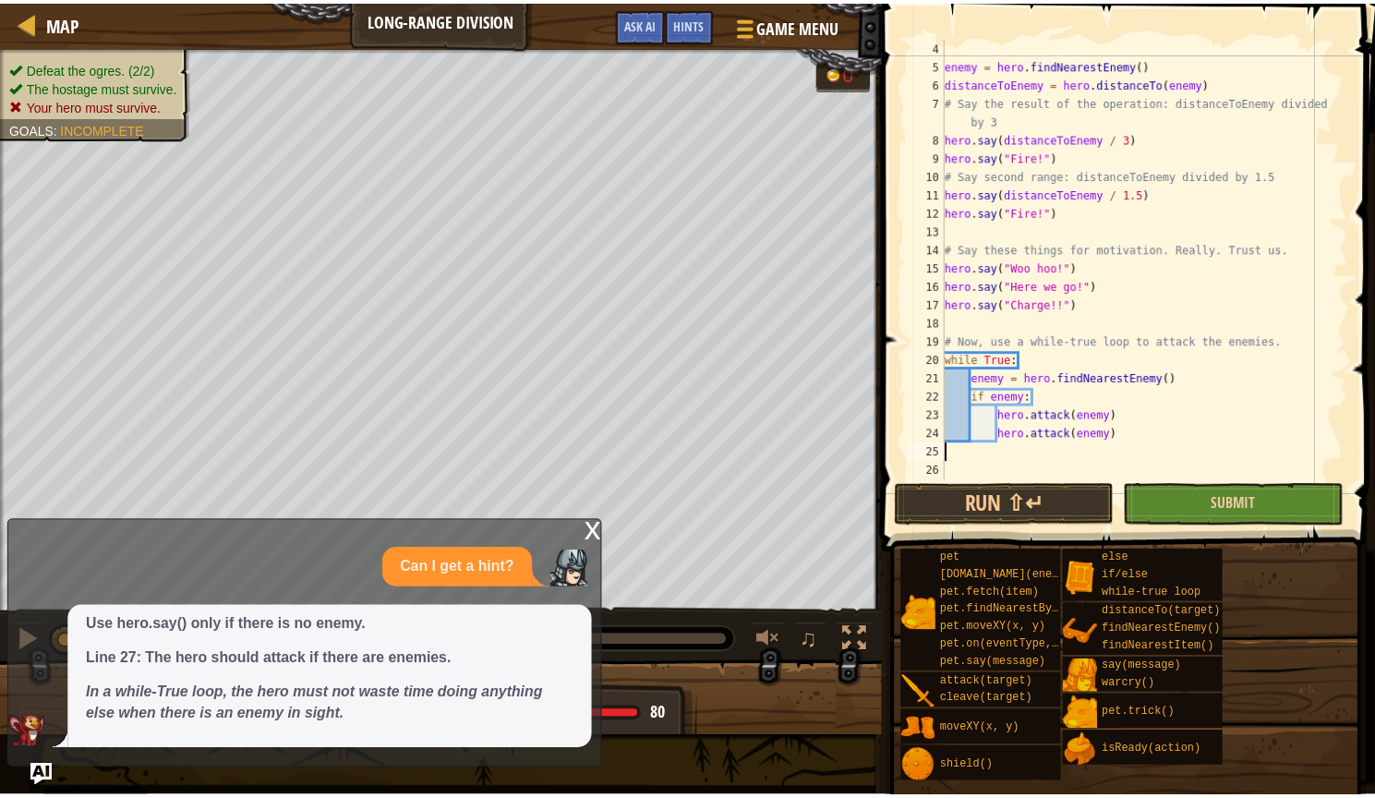
scroll to position [37, 0]
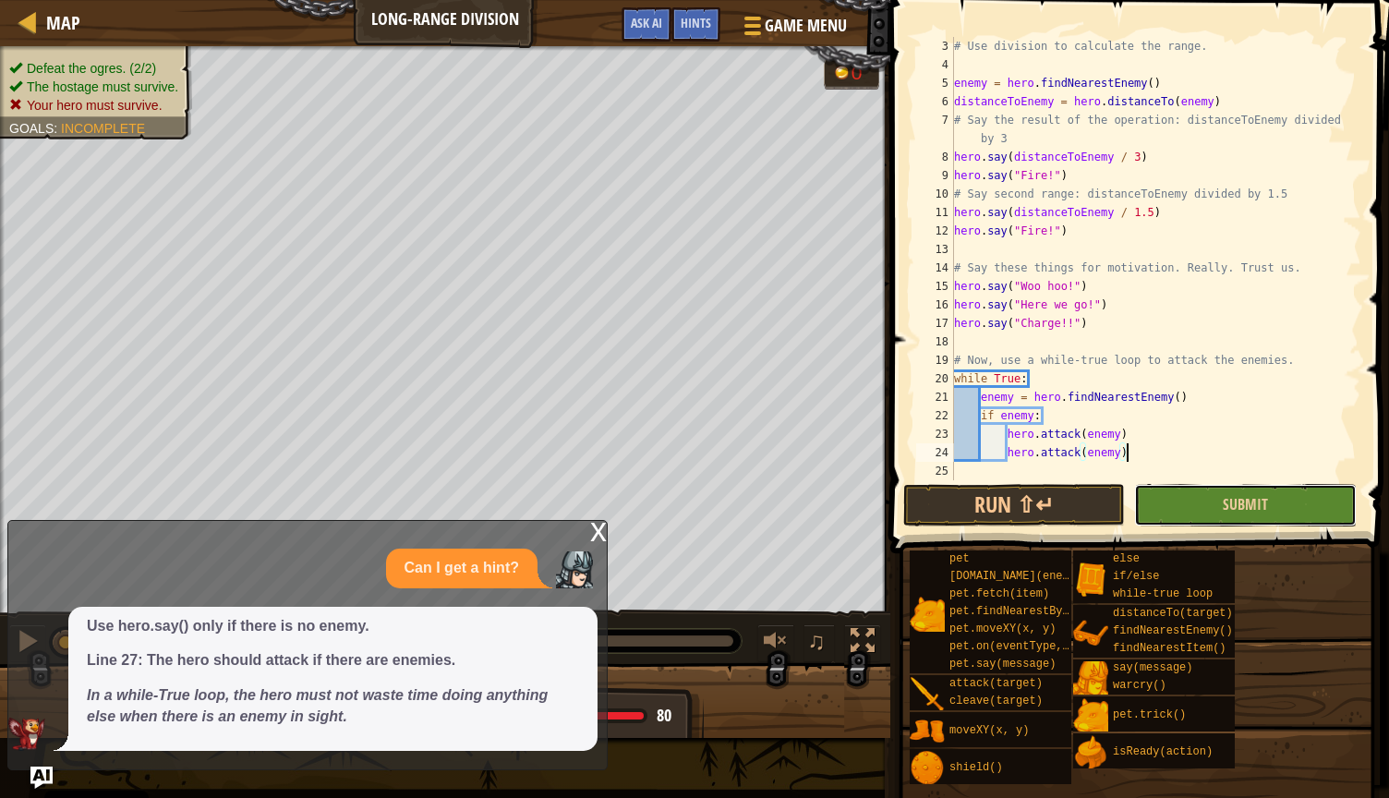
click at [1182, 497] on button "Submit" at bounding box center [1245, 505] width 222 height 42
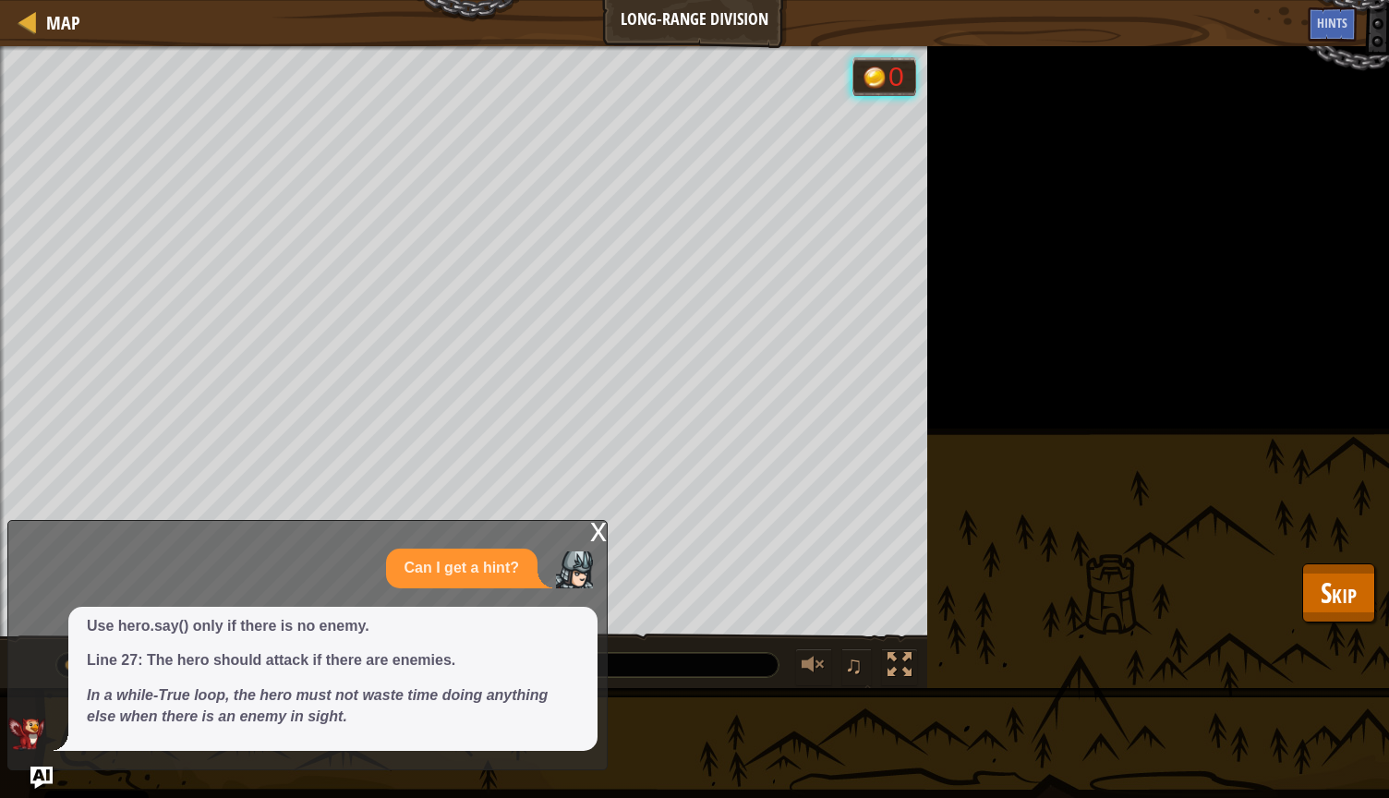
click at [1281, 610] on div "Defeat the ogres. (2/2) The hostage must survive. Your hero must survive. Goals…" at bounding box center [694, 367] width 1389 height 642
click at [1331, 593] on span "Skip" at bounding box center [1339, 593] width 36 height 38
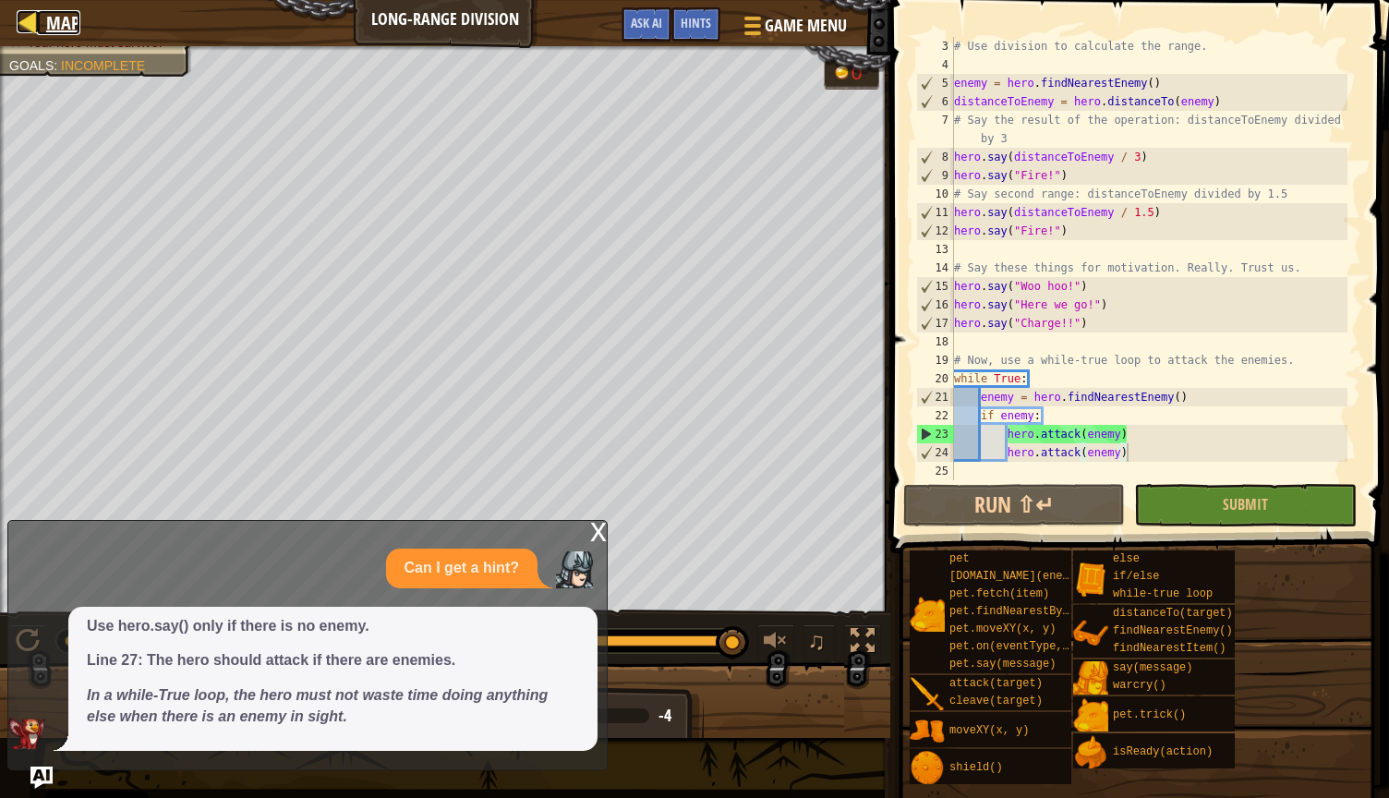
click at [54, 18] on span "Map" at bounding box center [63, 22] width 34 height 25
select select "en-[GEOGRAPHIC_DATA]"
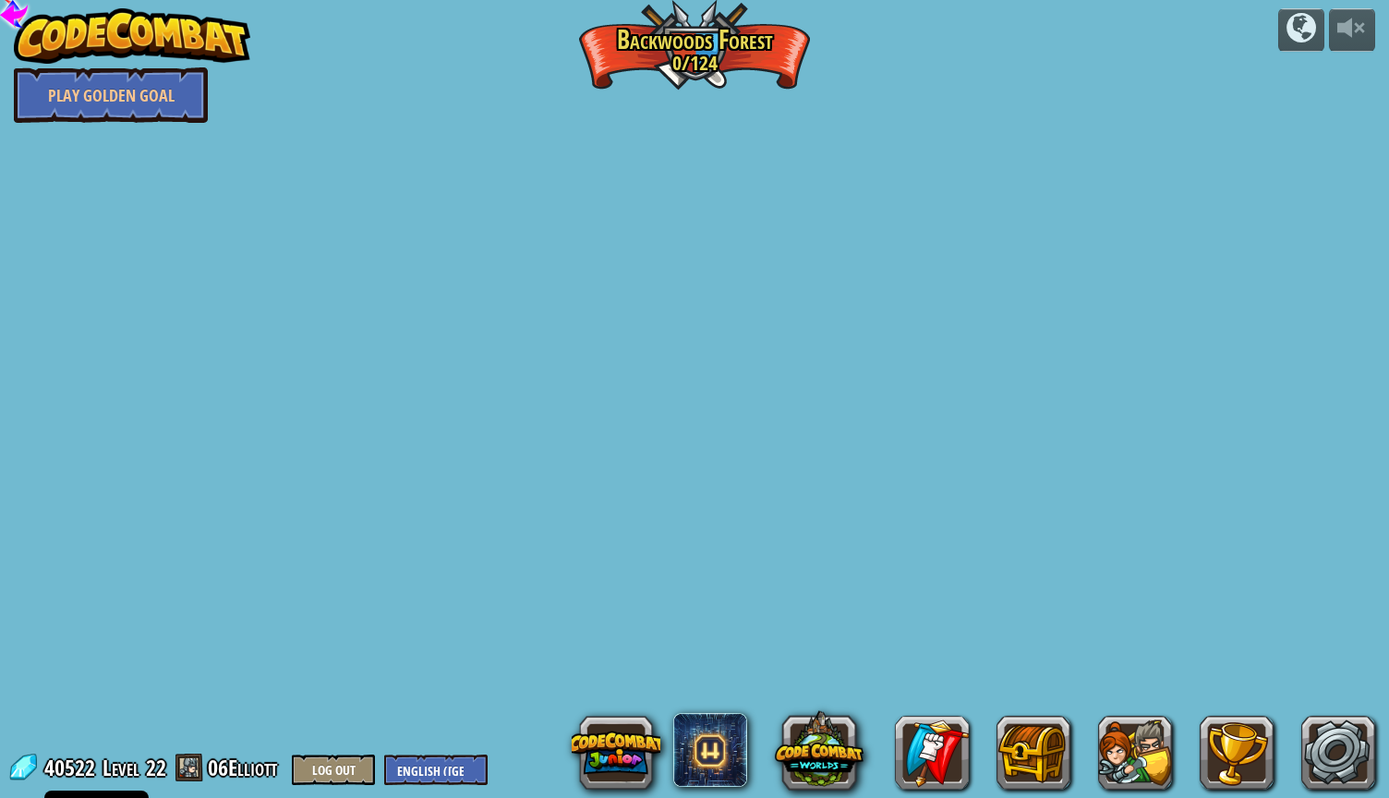
select select "en-[GEOGRAPHIC_DATA]"
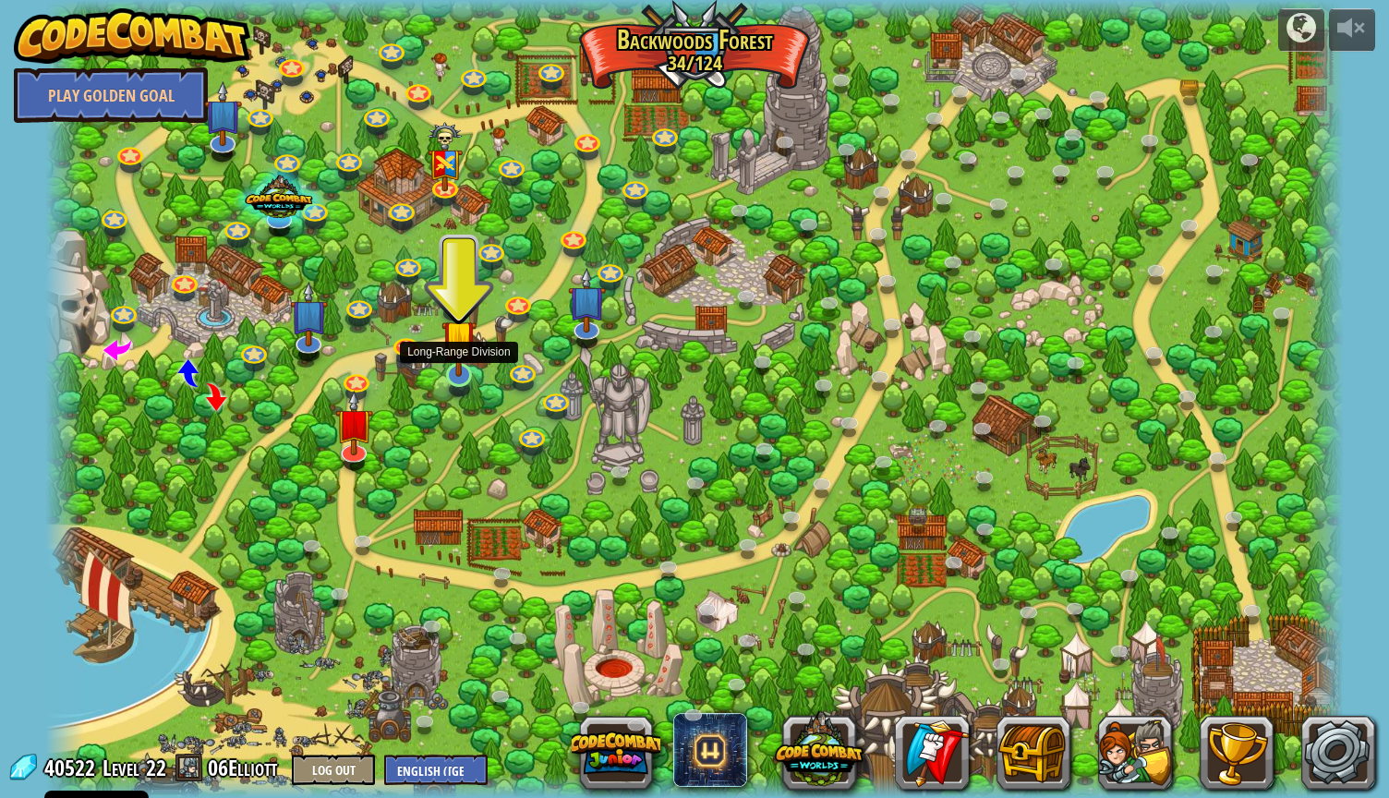
click at [461, 368] on img at bounding box center [458, 336] width 35 height 79
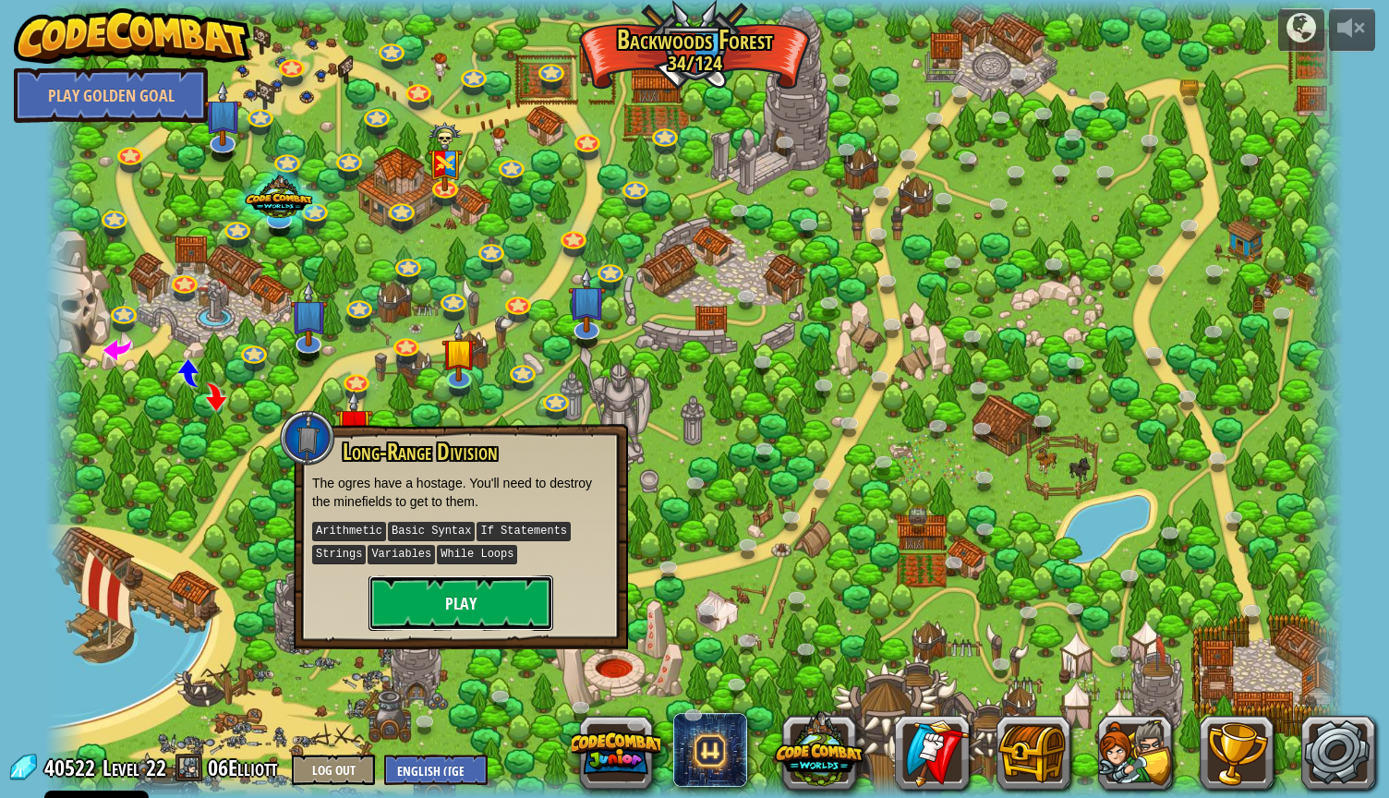
click at [461, 598] on button "Play" at bounding box center [460, 602] width 185 height 55
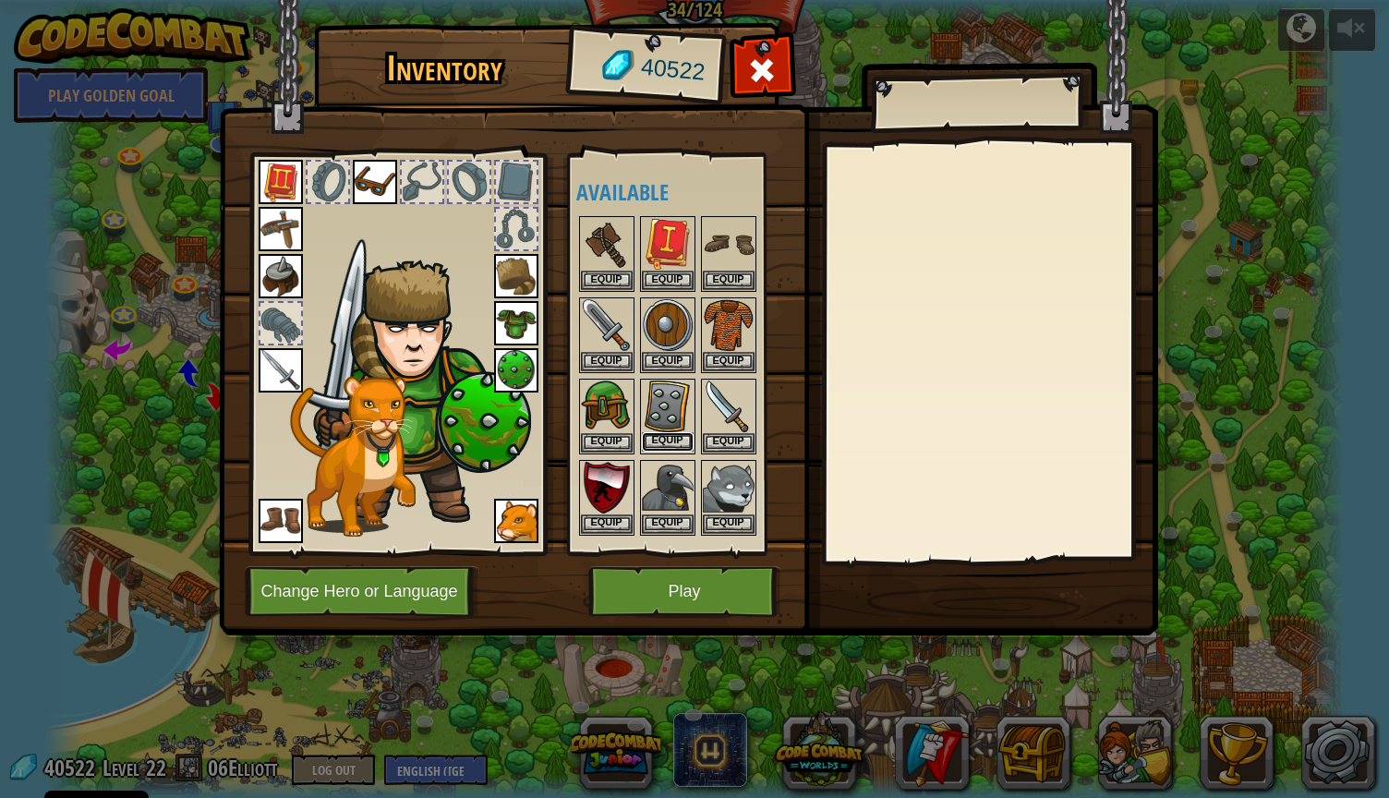
click at [672, 441] on button "Equip" at bounding box center [668, 441] width 52 height 19
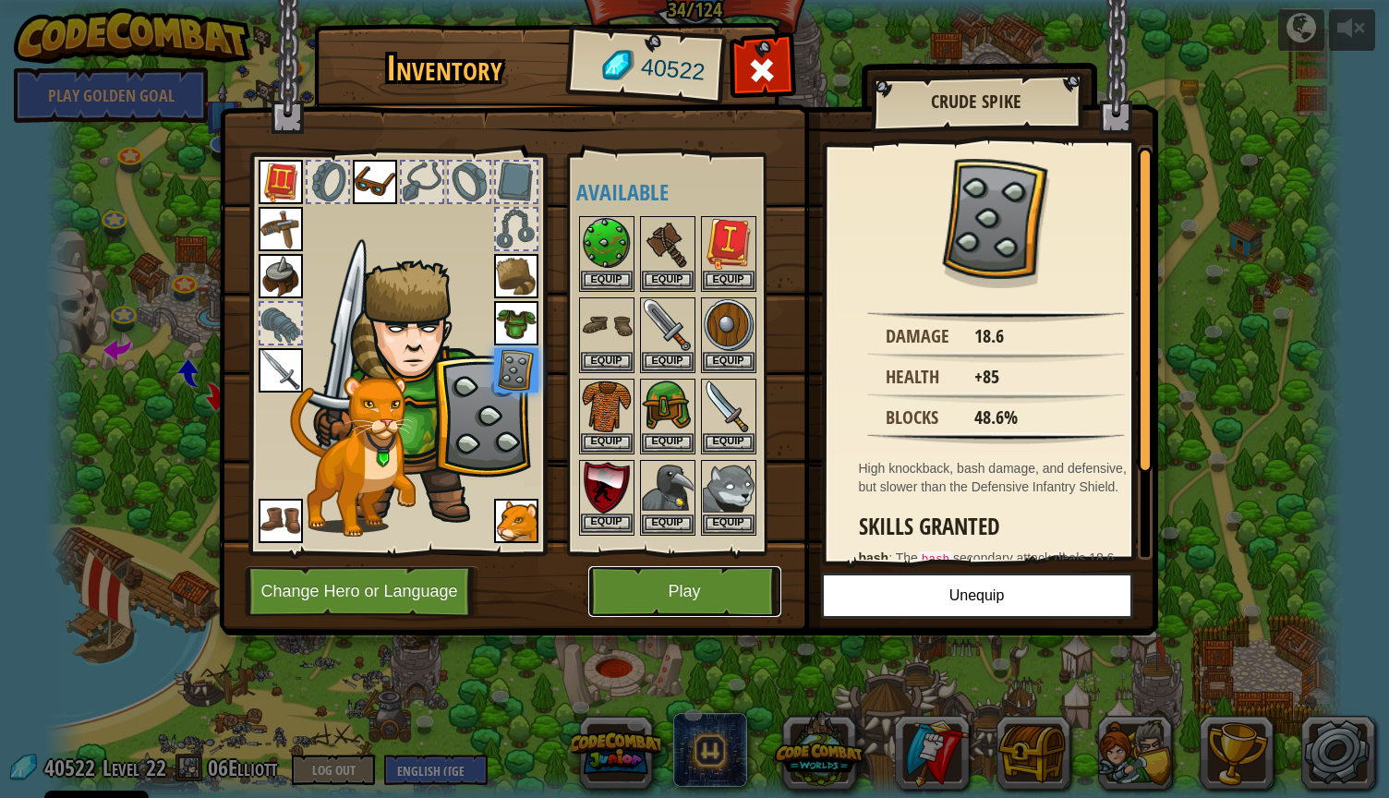
drag, startPoint x: 673, startPoint y: 588, endPoint x: 603, endPoint y: 519, distance: 98.6
click at [603, 519] on div "Inventory 40522 Available Equip Equip Equip Equip Equip Equip Equip Equip Equip…" at bounding box center [694, 333] width 939 height 610
click at [603, 519] on button "Equip" at bounding box center [607, 522] width 52 height 19
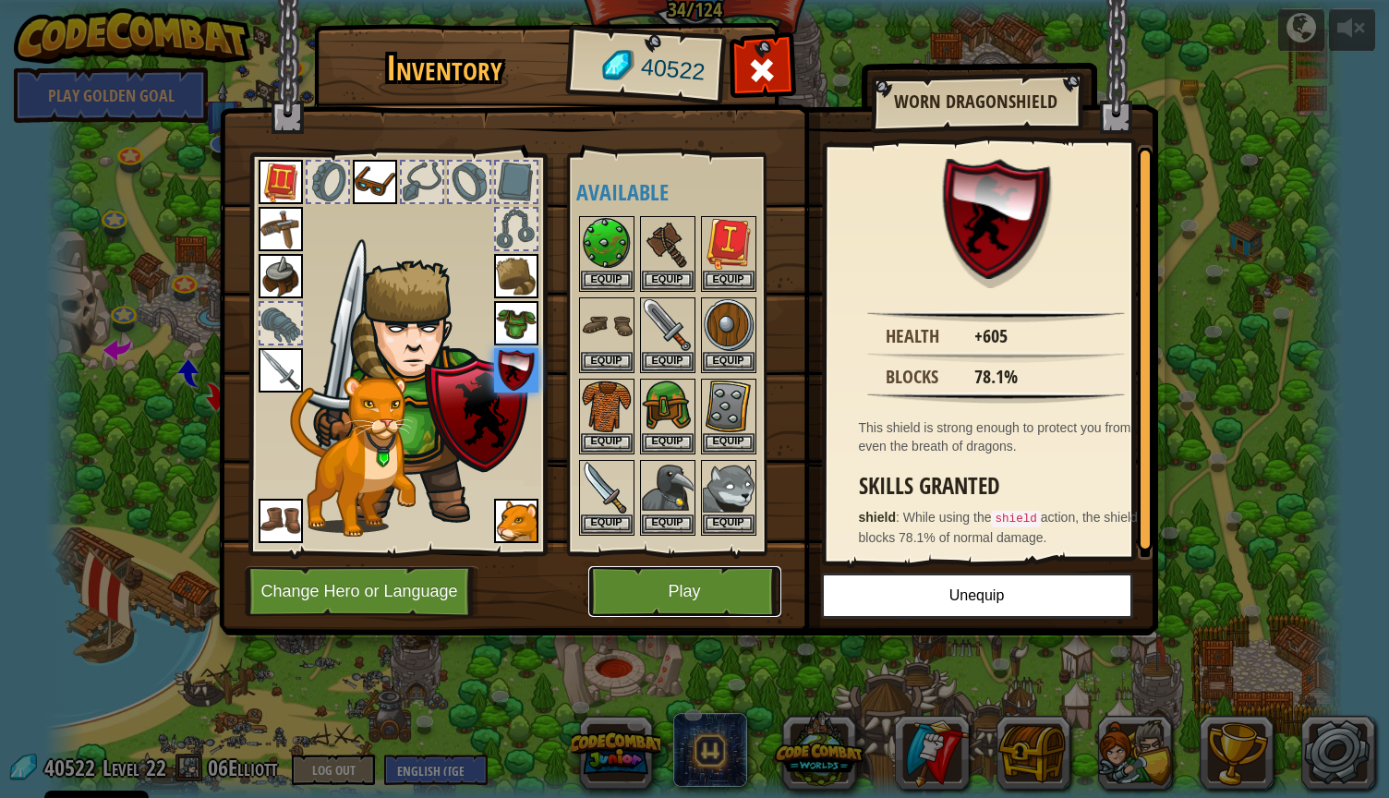
click at [644, 574] on button "Play" at bounding box center [684, 591] width 193 height 51
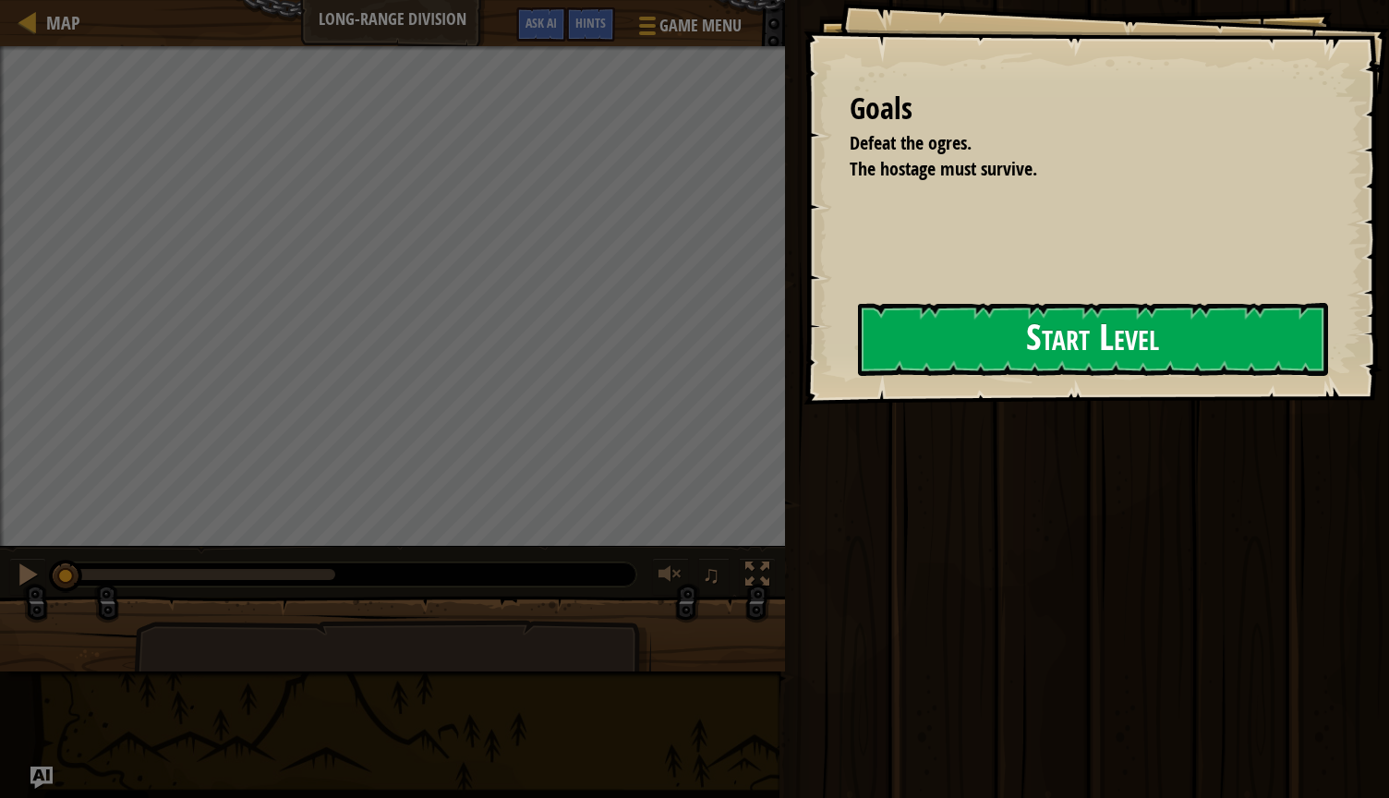
click at [996, 331] on button "Start Level" at bounding box center [1093, 339] width 470 height 73
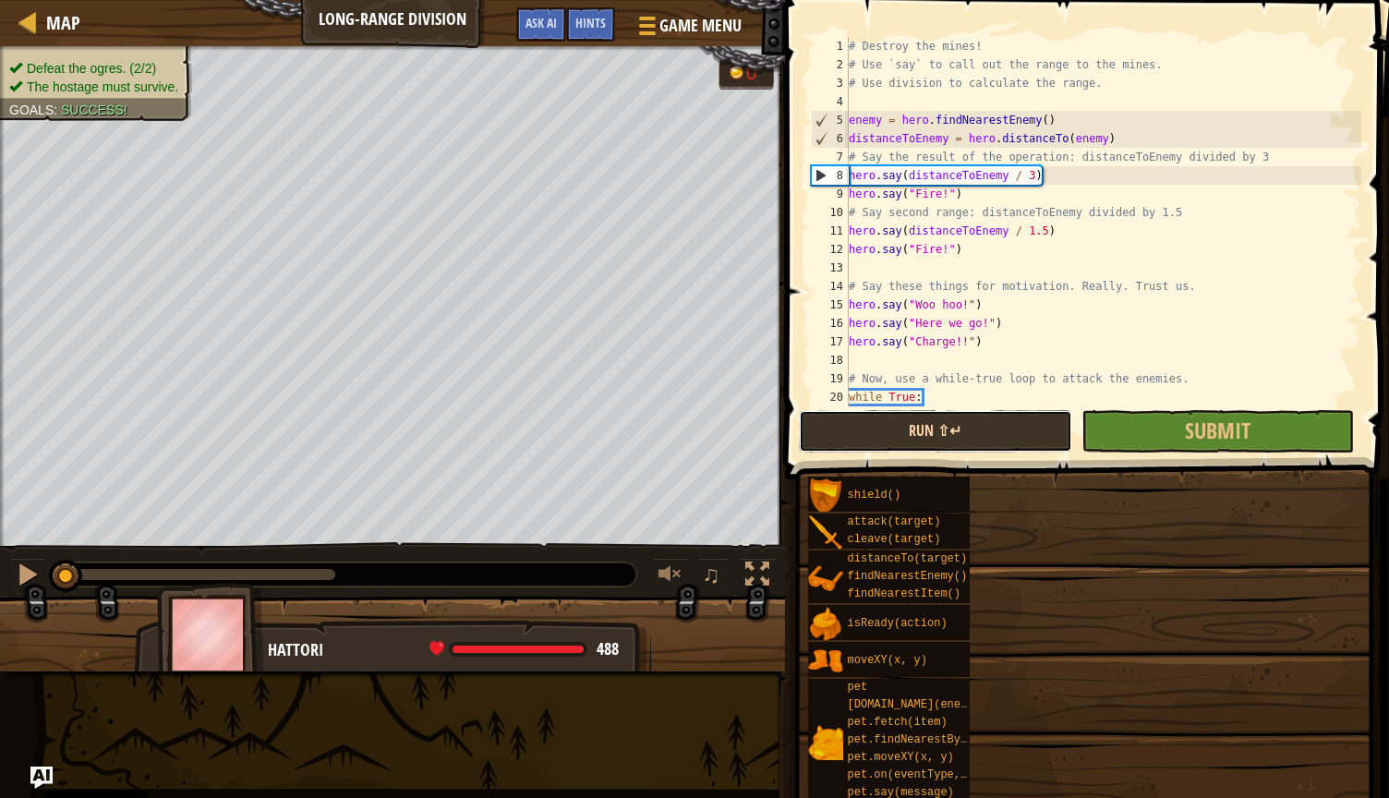
click at [960, 450] on button "Run ⇧↵" at bounding box center [935, 431] width 273 height 42
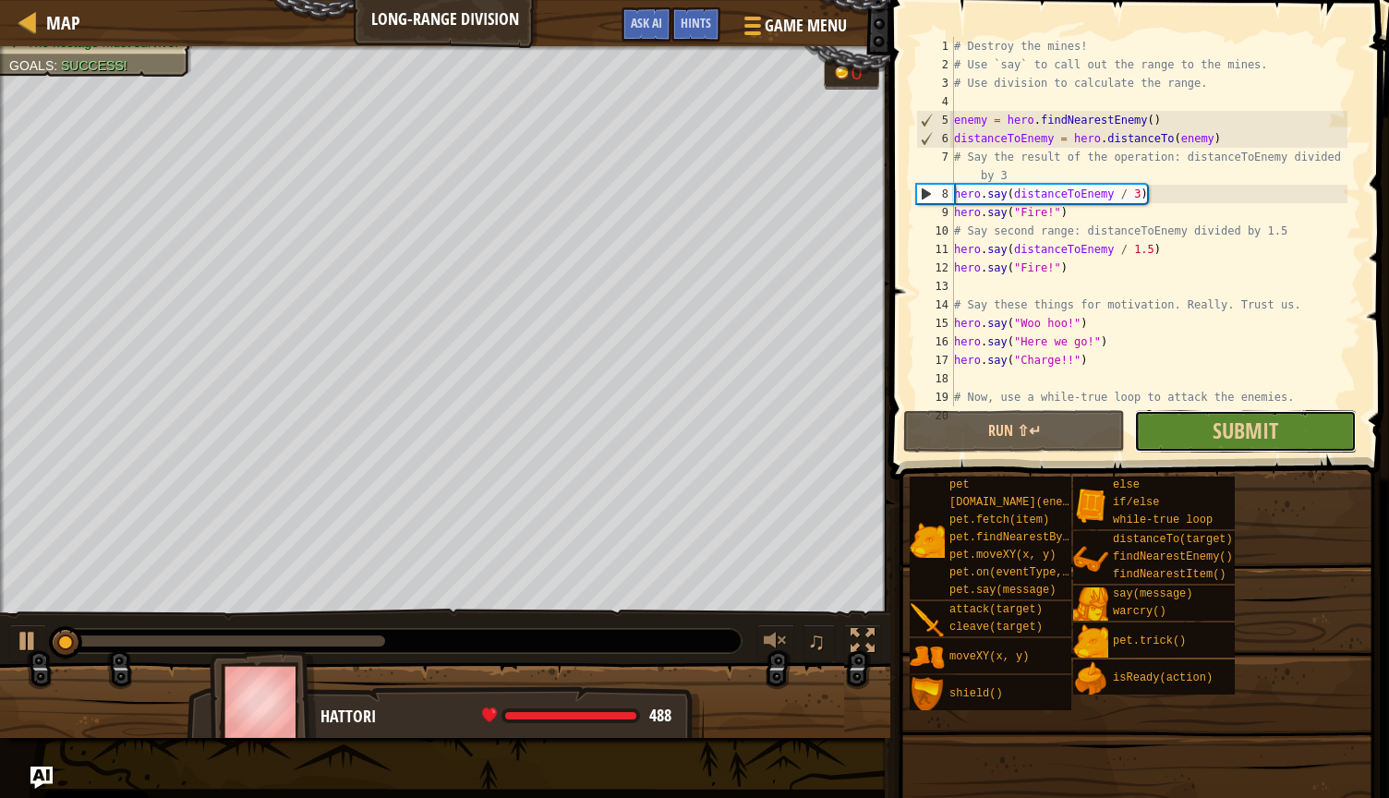
click at [1190, 425] on button "Submit" at bounding box center [1245, 431] width 222 height 42
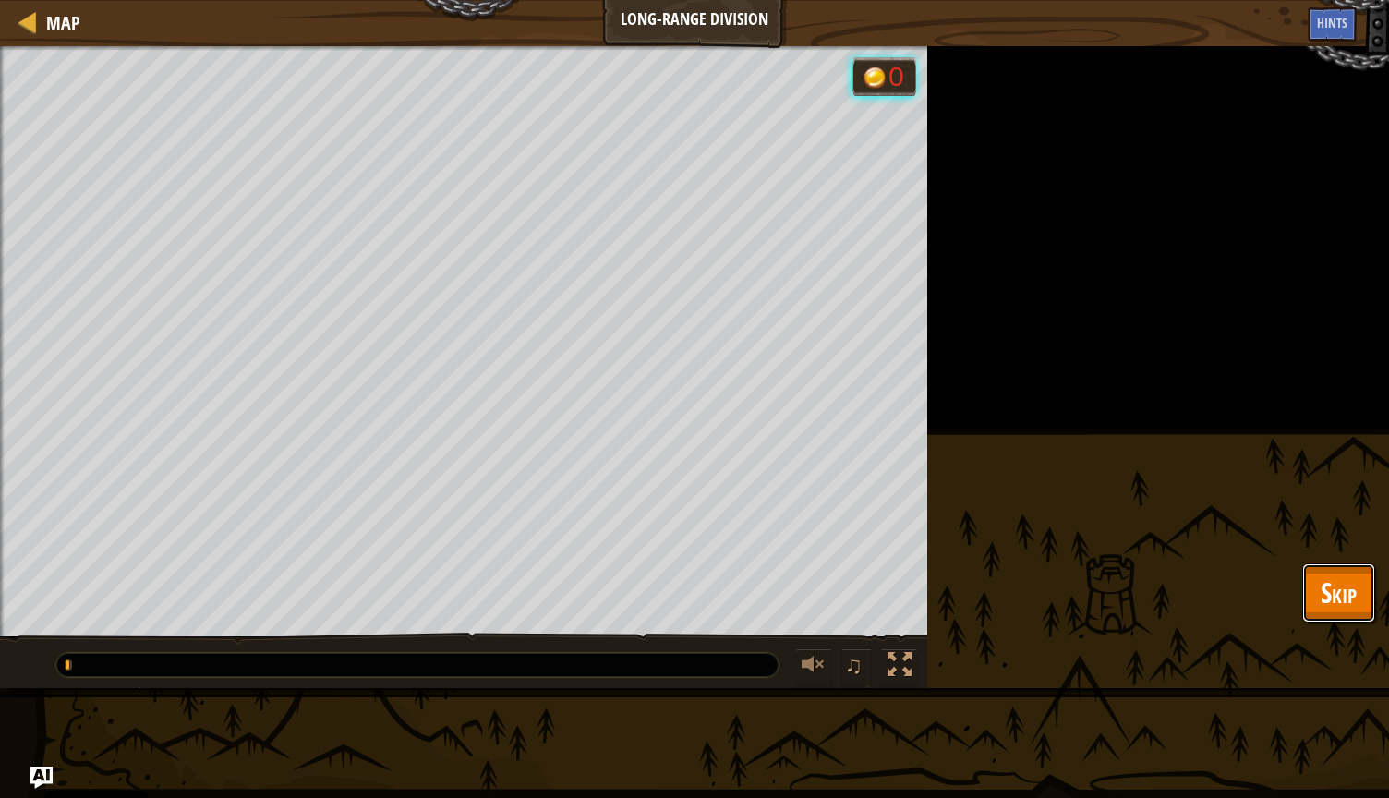
click at [1348, 579] on span "Skip" at bounding box center [1339, 593] width 36 height 38
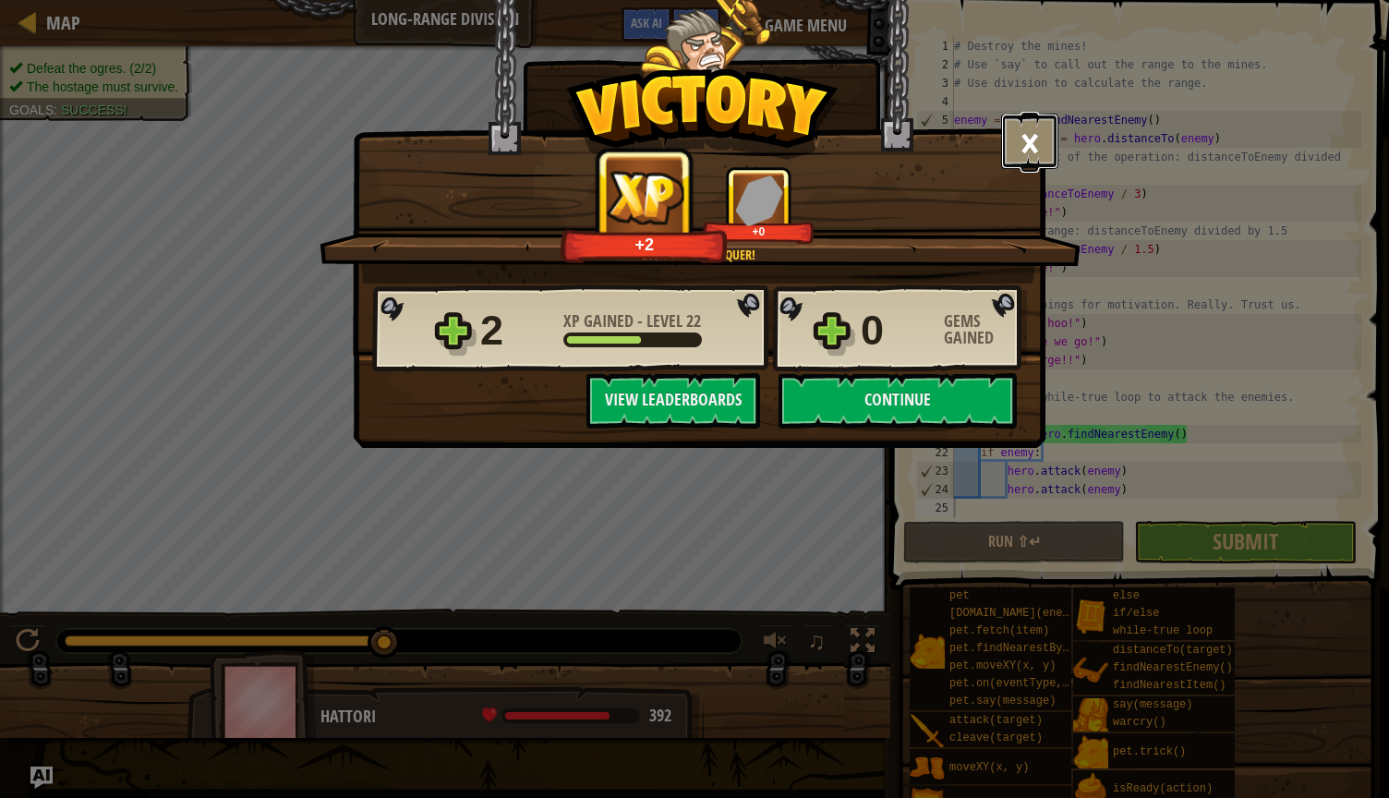
click at [1013, 148] on button "×" at bounding box center [1029, 141] width 57 height 55
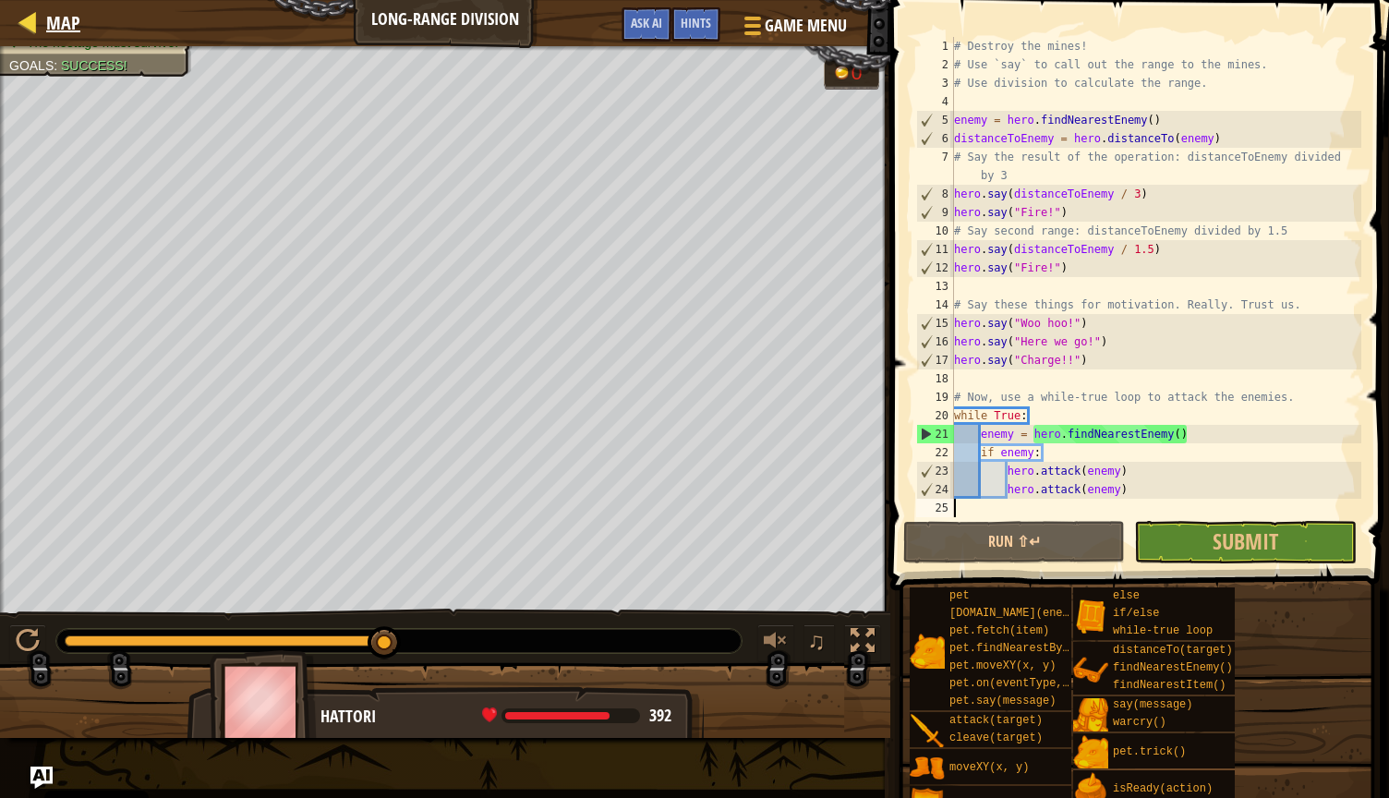
click at [60, 8] on div "Map" at bounding box center [58, 23] width 43 height 46
select select "en-[GEOGRAPHIC_DATA]"
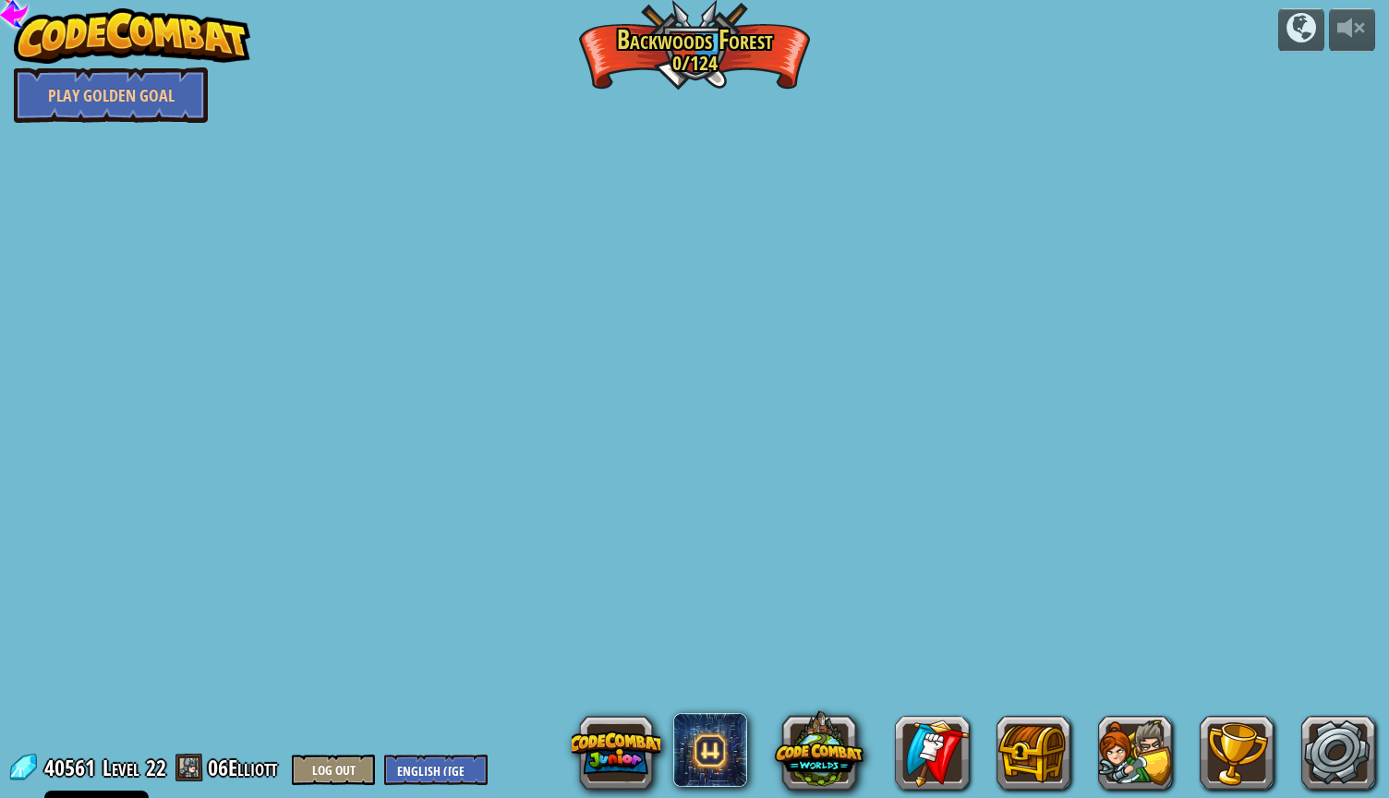
select select "en-[GEOGRAPHIC_DATA]"
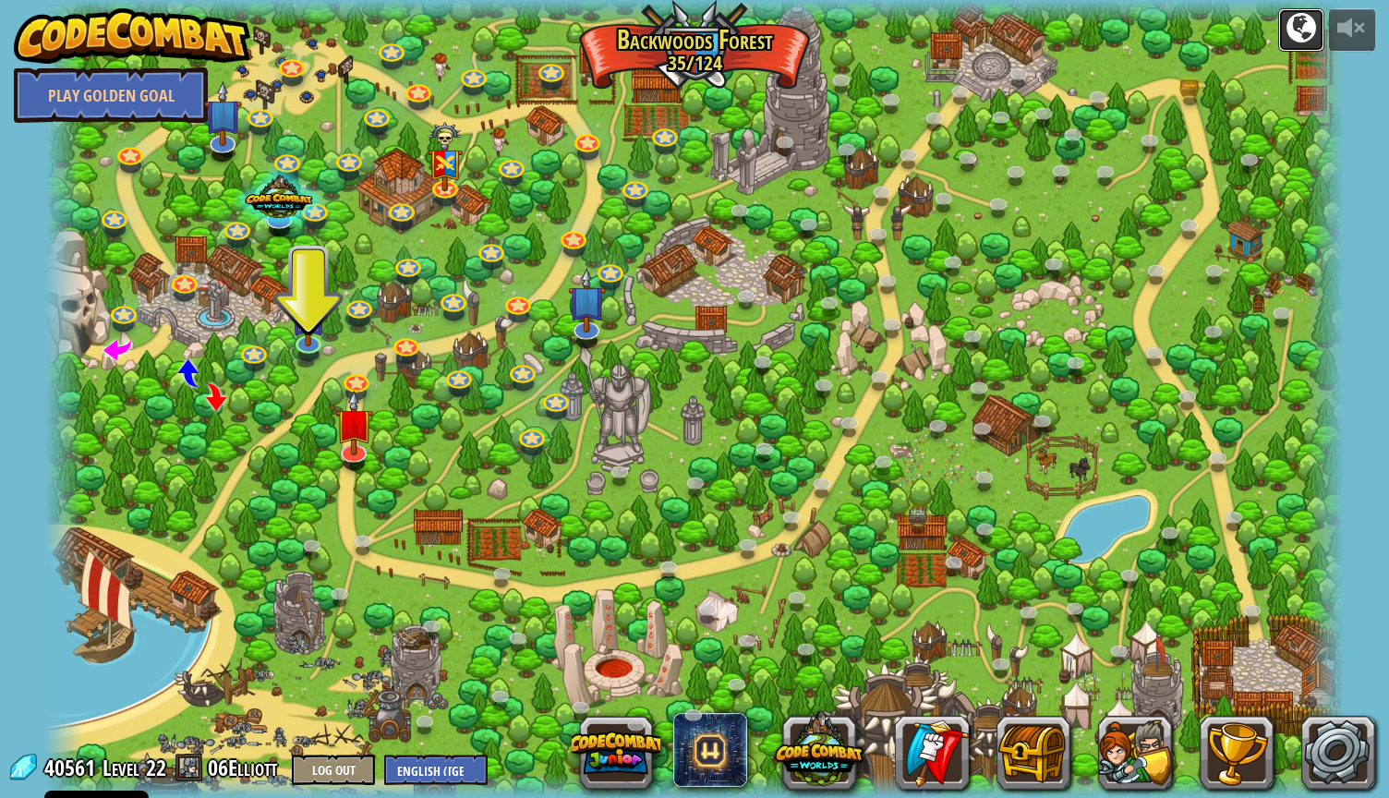
click at [1292, 25] on div at bounding box center [1301, 28] width 30 height 30
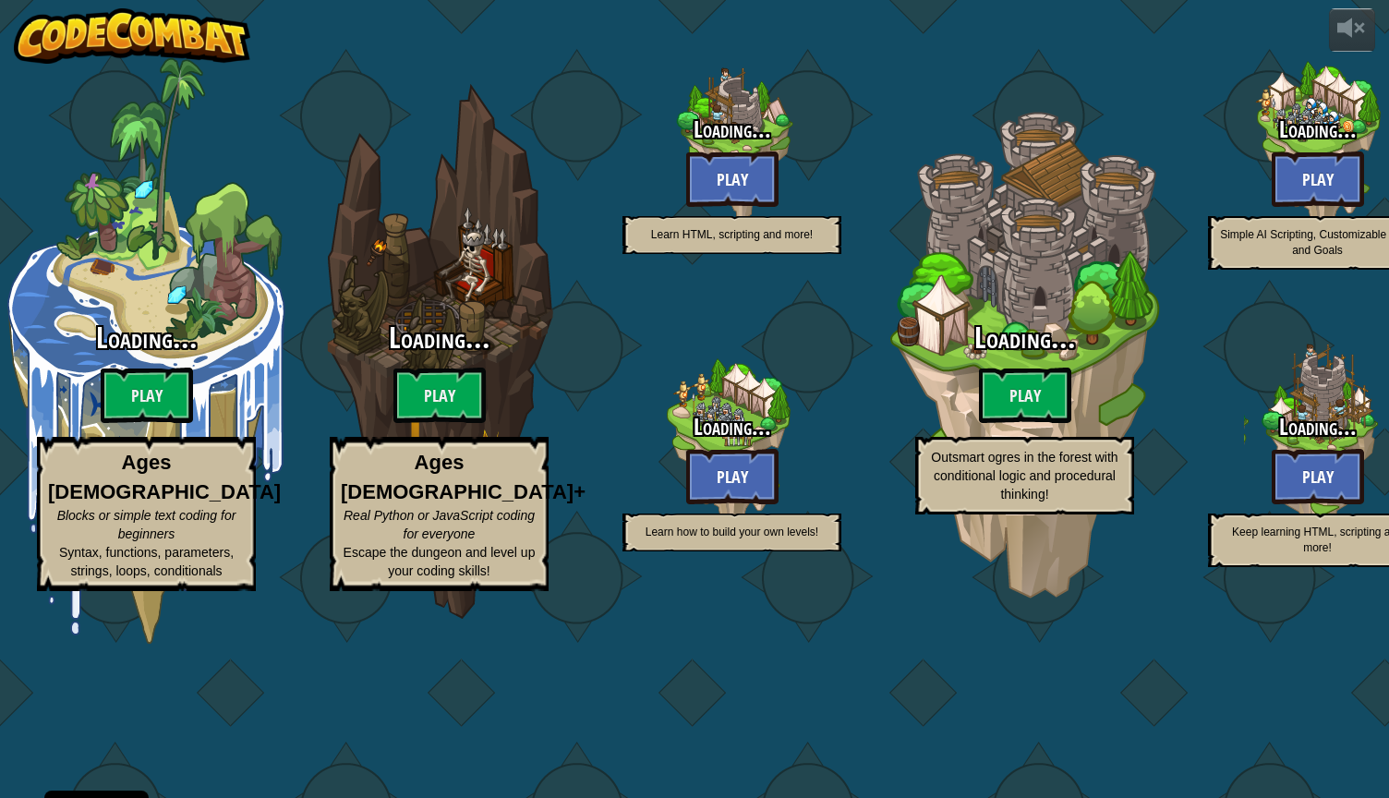
select select "en-[GEOGRAPHIC_DATA]"
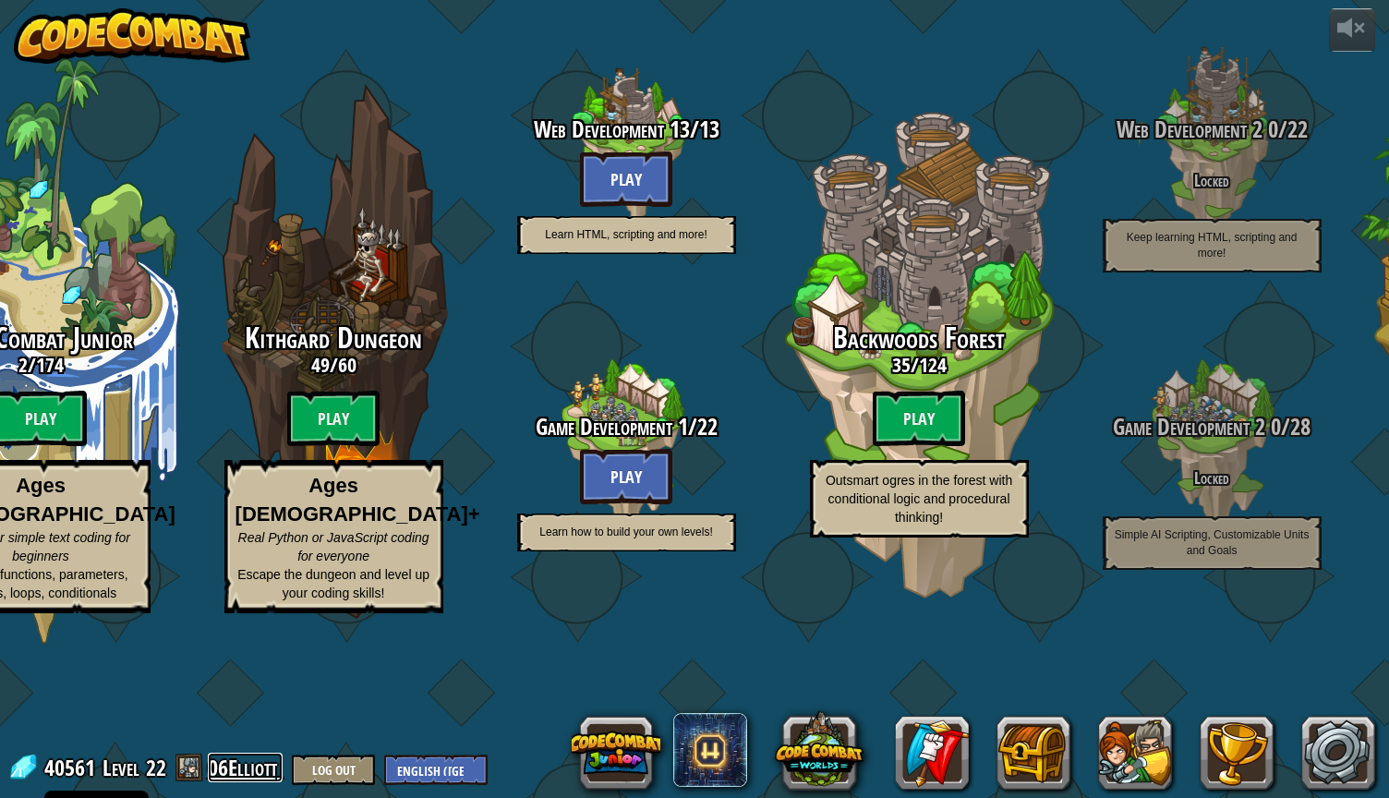
click at [227, 768] on link "06Elliott" at bounding box center [245, 768] width 75 height 30
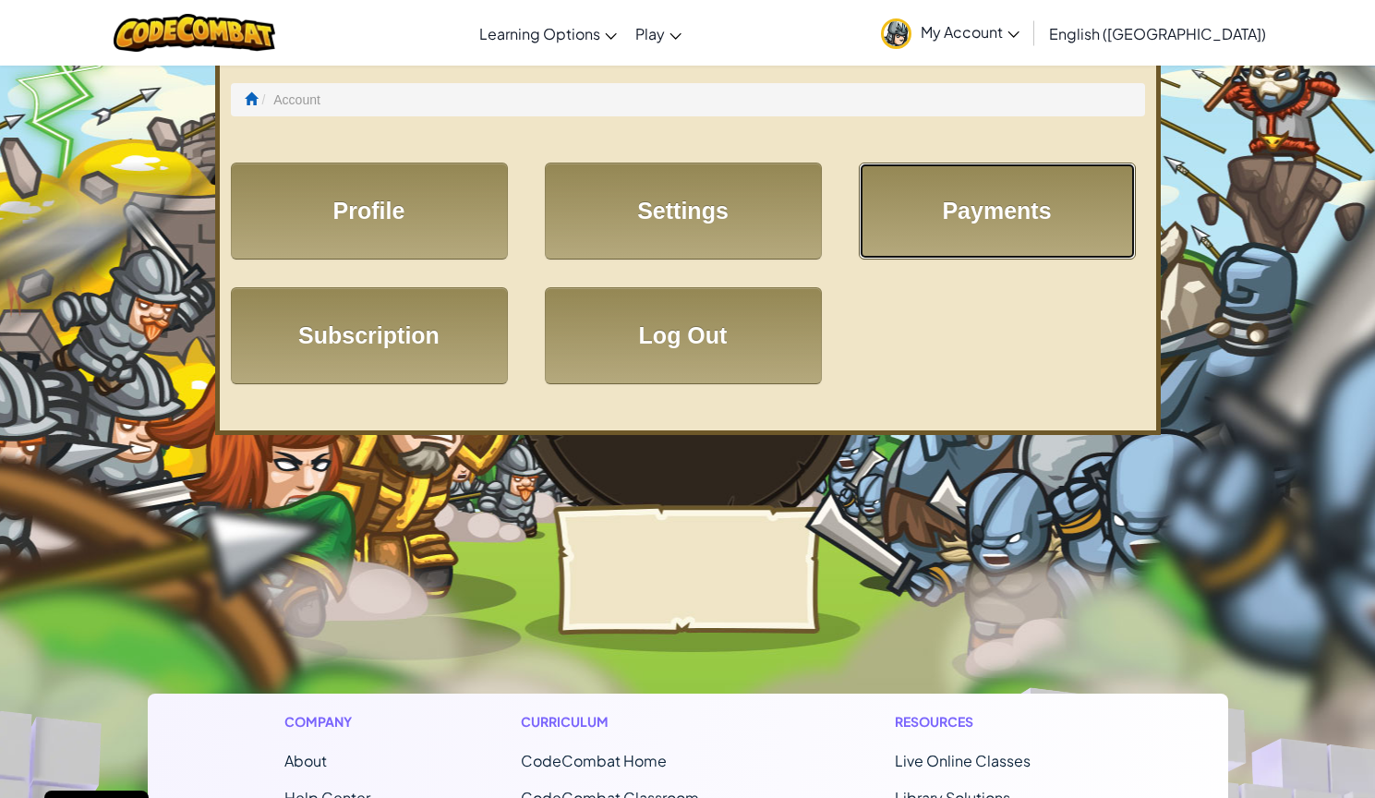
click at [992, 194] on link "Payments" at bounding box center [997, 211] width 277 height 97
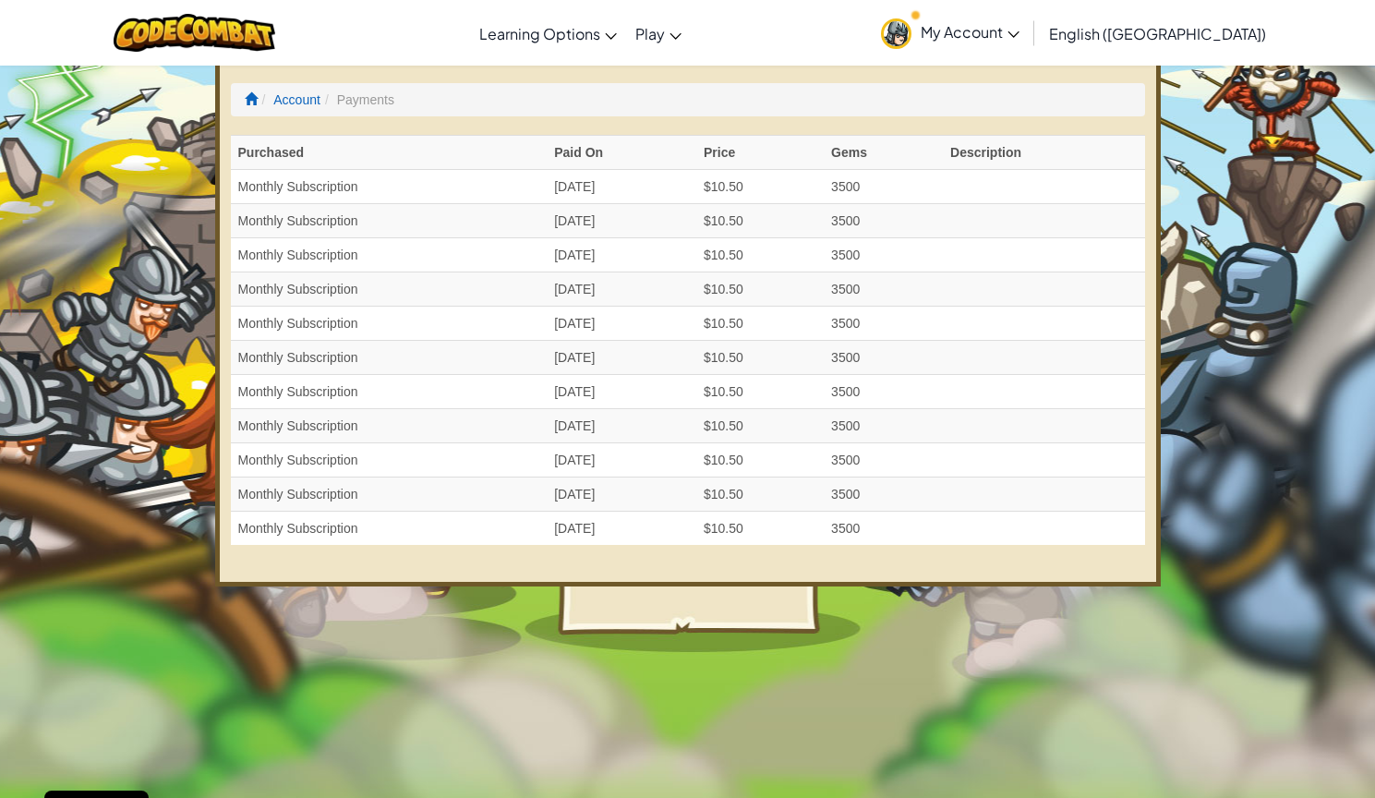
click at [1029, 41] on link "My Account" at bounding box center [950, 33] width 157 height 58
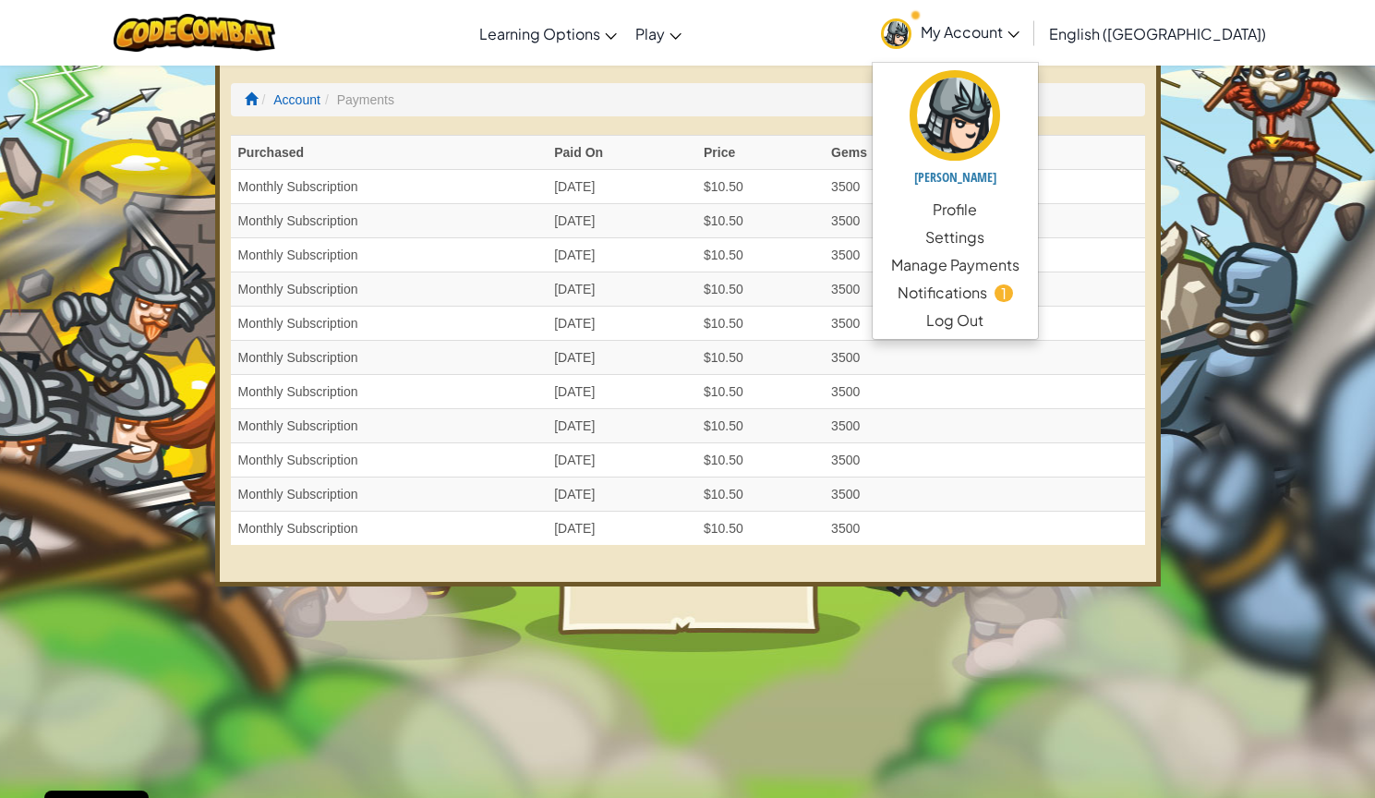
click at [907, 357] on td "3500" at bounding box center [883, 358] width 119 height 34
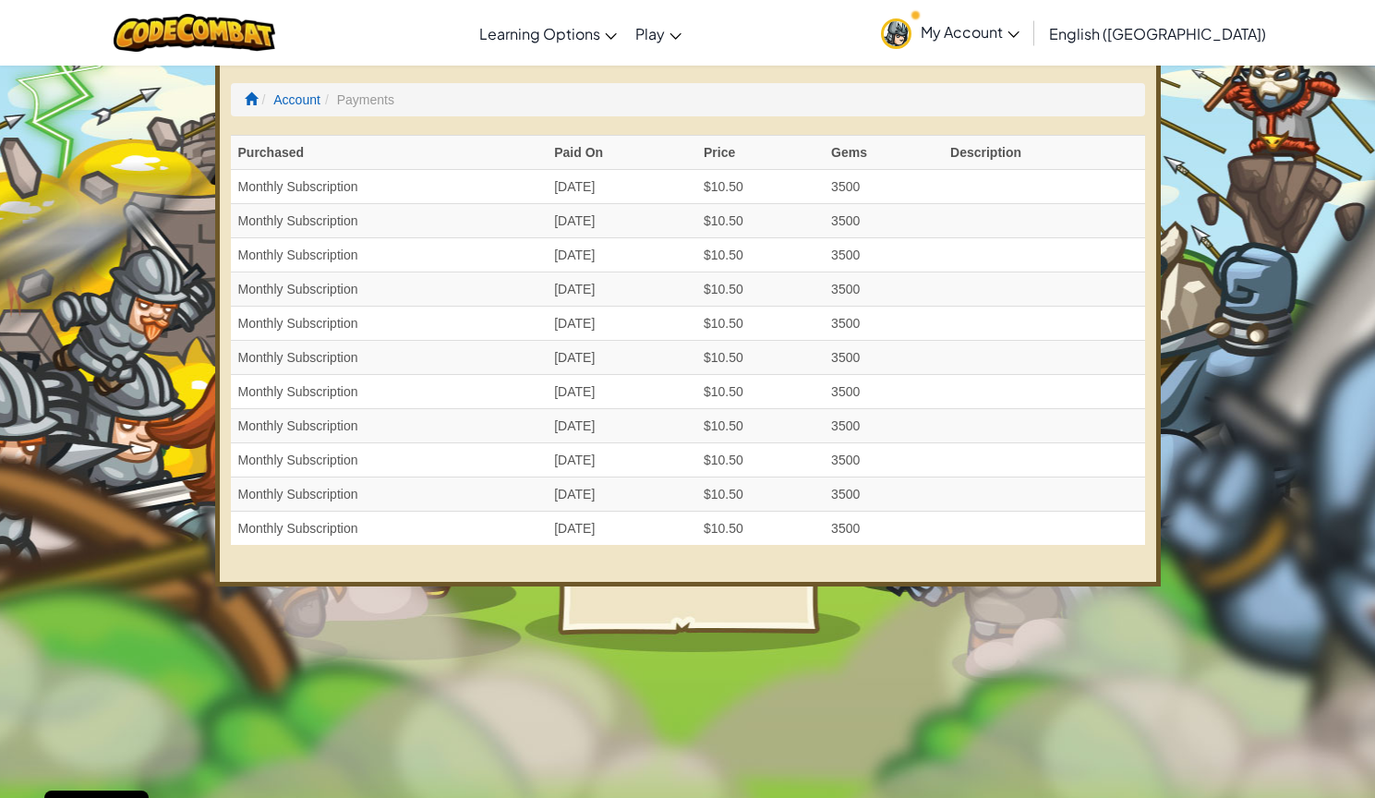
click at [1020, 29] on span "My Account" at bounding box center [970, 31] width 99 height 19
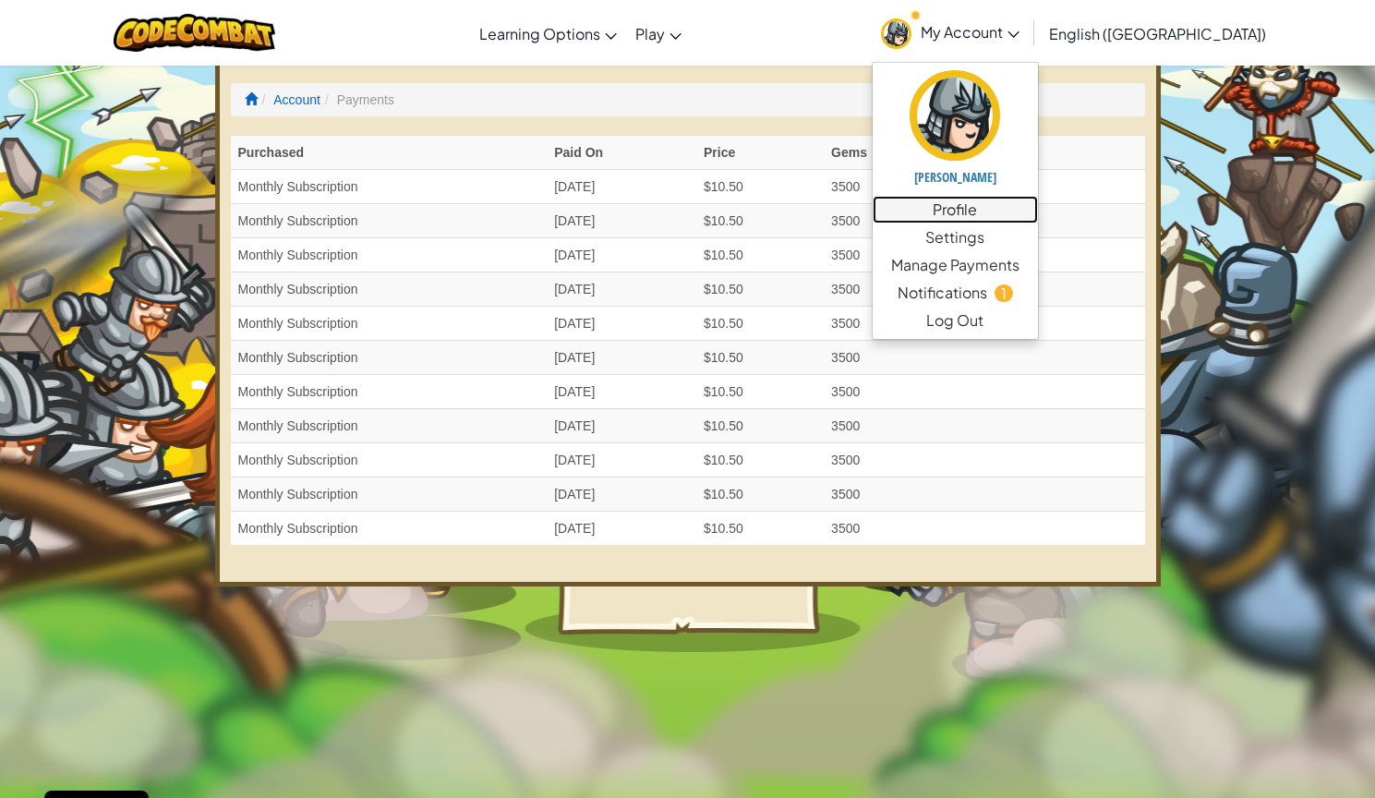
click at [1038, 212] on link "Profile" at bounding box center [955, 210] width 165 height 28
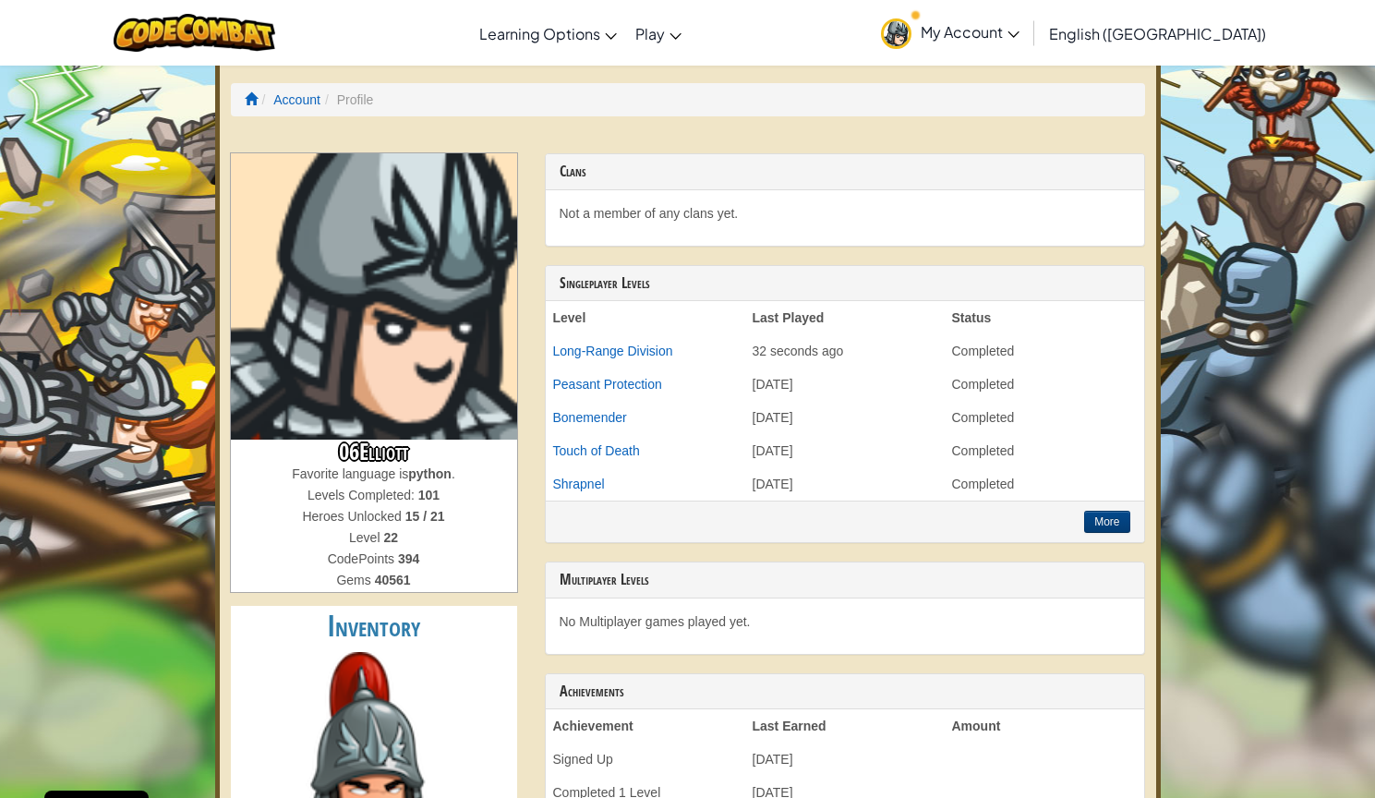
click at [1020, 32] on span "My Account" at bounding box center [970, 31] width 99 height 19
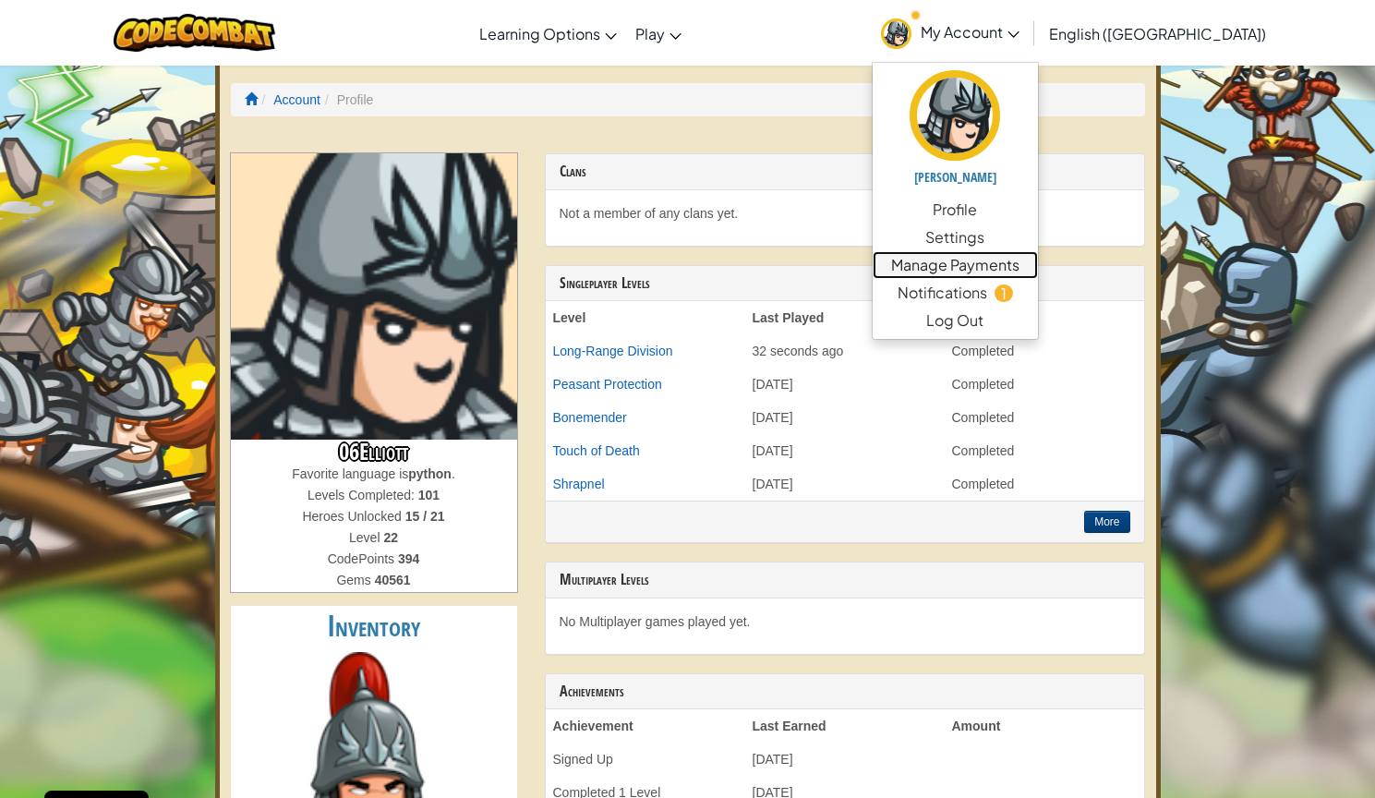
click at [1038, 268] on link "Manage Payments" at bounding box center [955, 265] width 165 height 28
